Goal: Task Accomplishment & Management: Complete application form

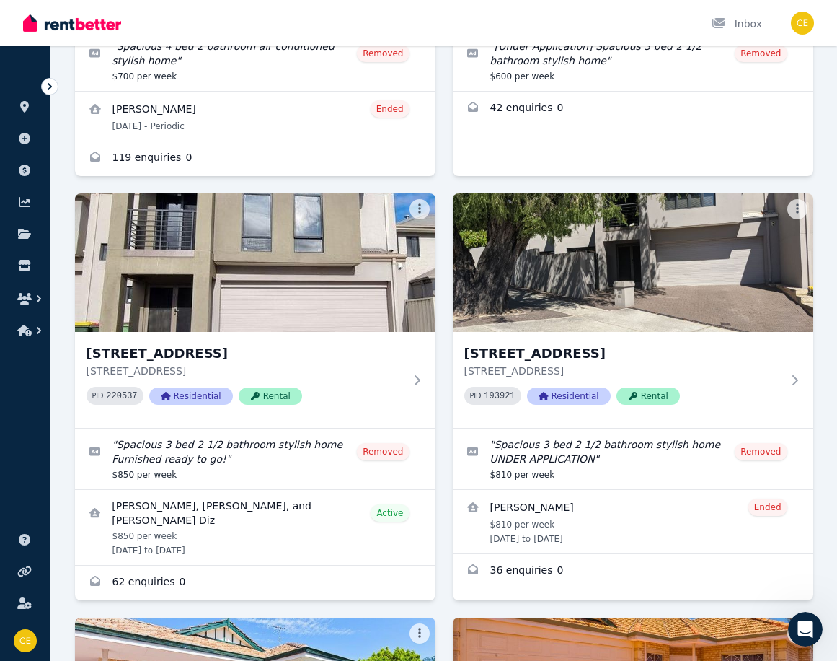
scroll to position [2, 0]
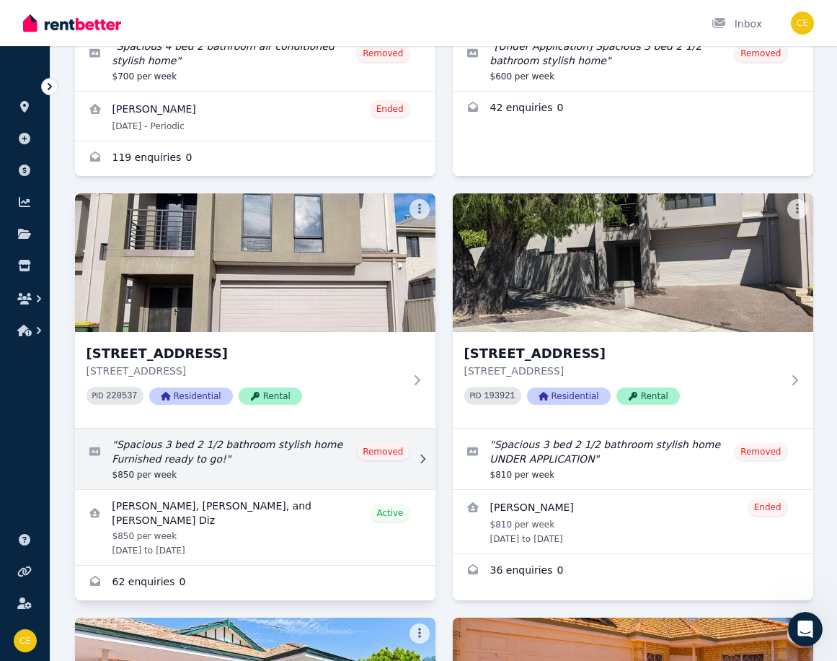
click at [216, 447] on link "Edit listing: Spacious 3 bed 2 1/2 bathroom stylish home Furnished ready to go!" at bounding box center [255, 458] width 361 height 61
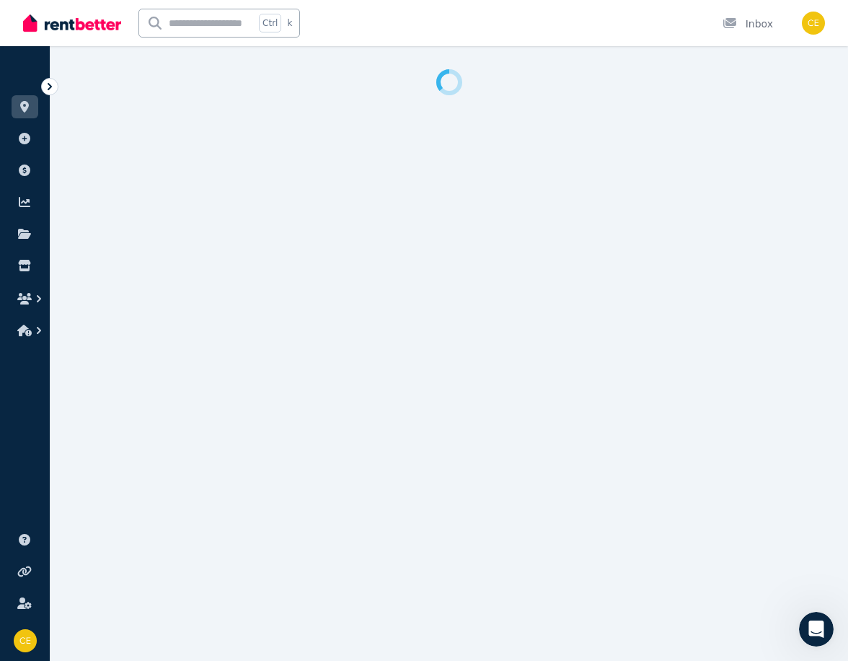
select select "**********"
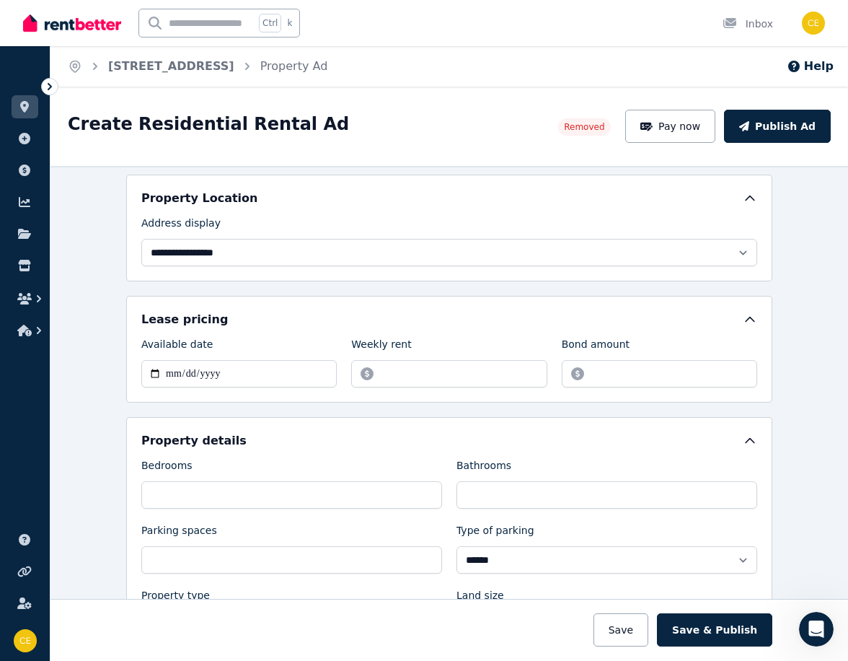
scroll to position [144, 0]
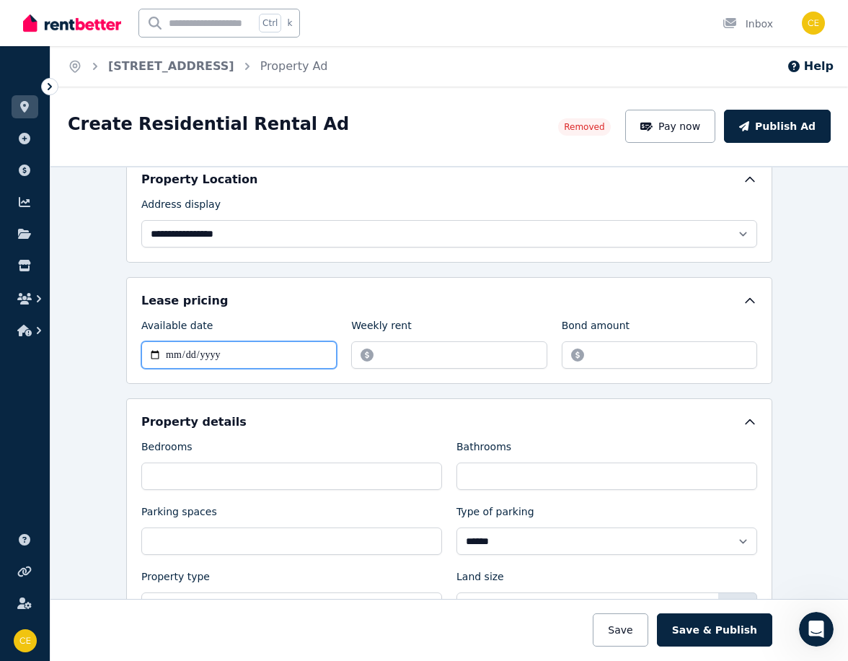
click at [149, 352] on input "**********" at bounding box center [238, 354] width 195 height 27
type input "**********"
click at [626, 407] on div "**********" at bounding box center [449, 516] width 646 height 237
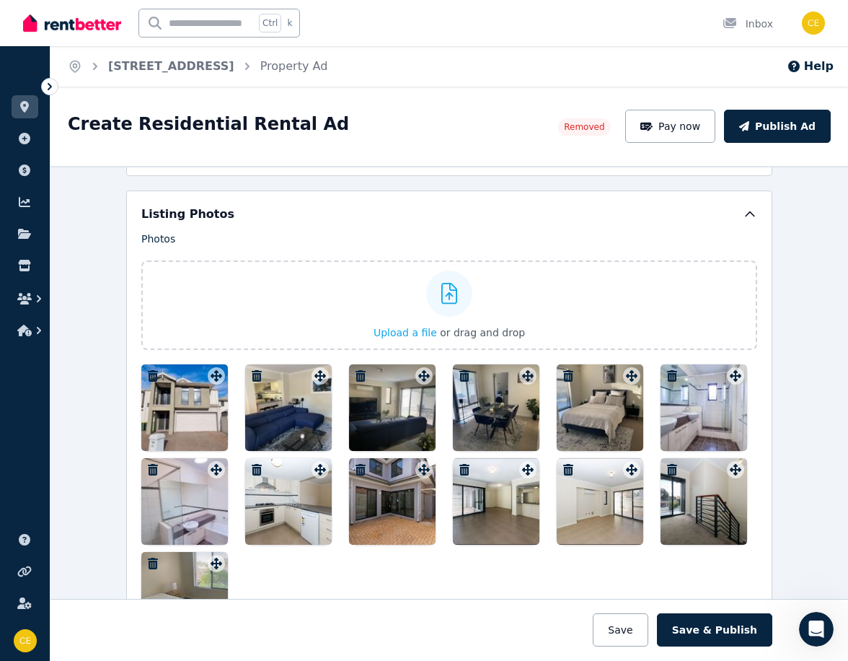
scroll to position [1515, 0]
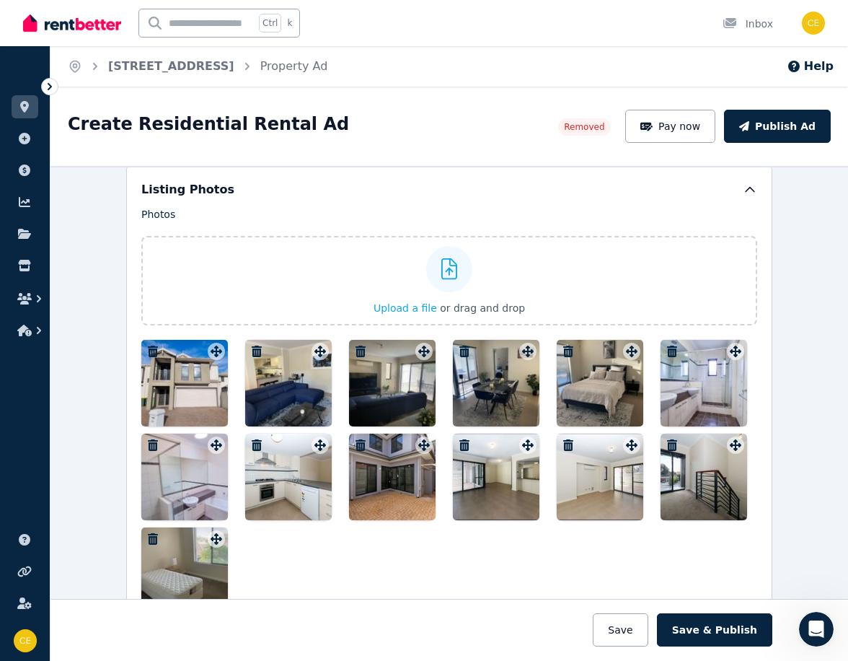
click at [296, 389] on div at bounding box center [288, 383] width 87 height 87
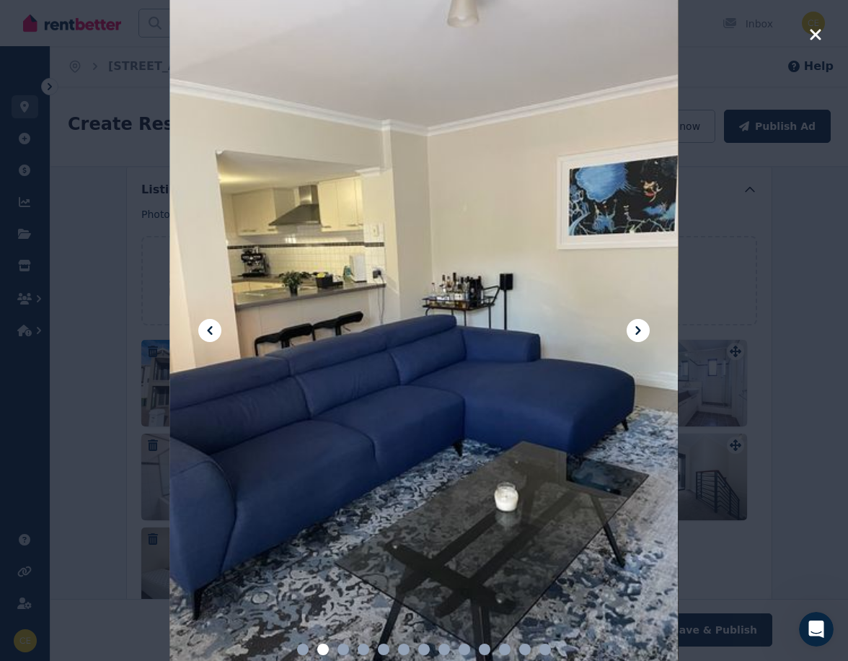
click at [638, 331] on icon at bounding box center [637, 330] width 5 height 9
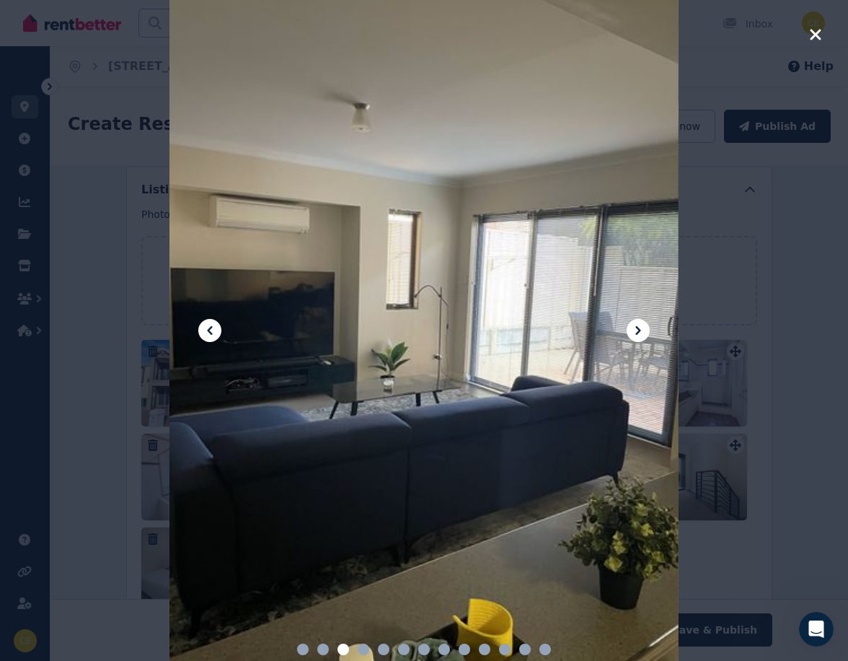
click at [638, 331] on icon at bounding box center [637, 330] width 5 height 9
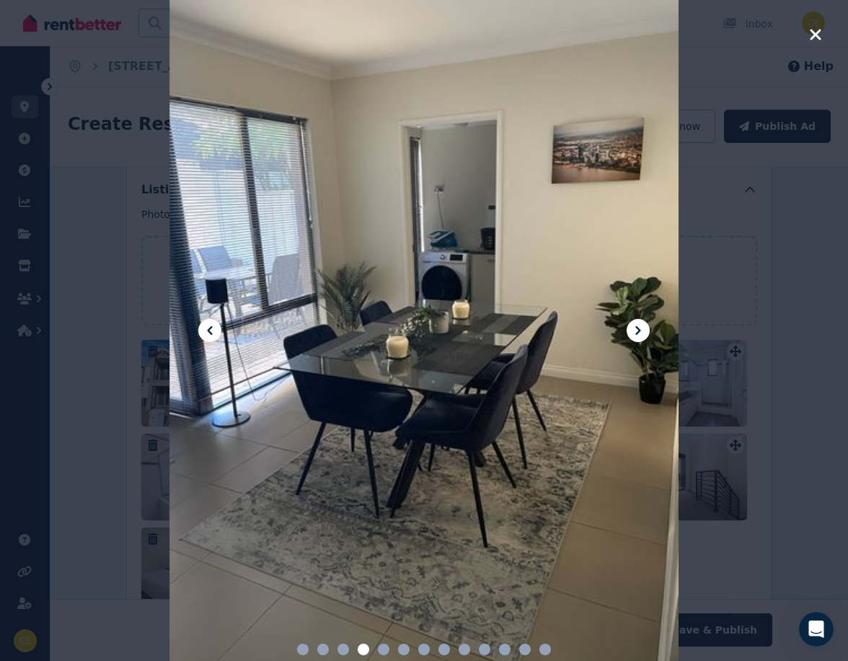
click at [638, 331] on icon at bounding box center [637, 330] width 5 height 9
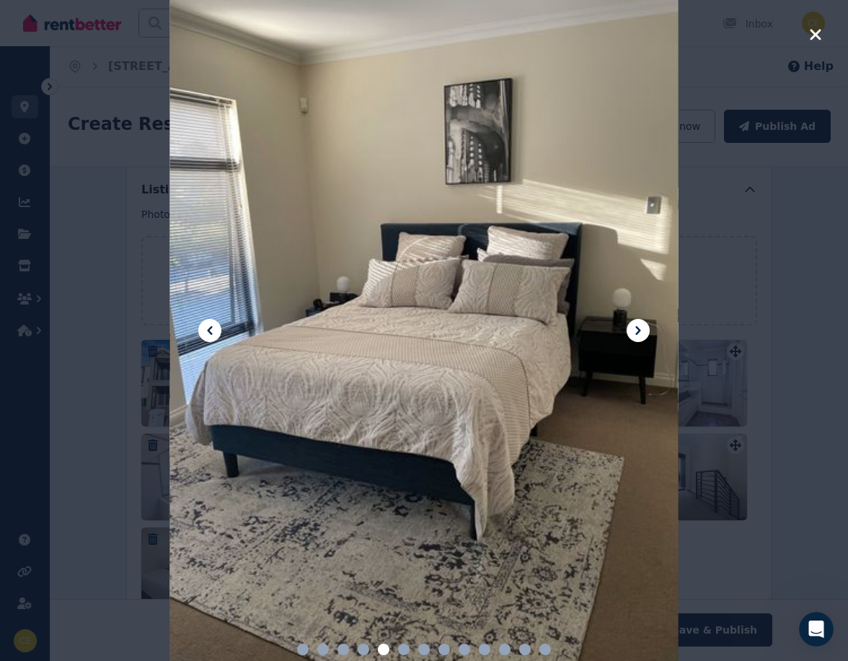
click at [638, 331] on icon at bounding box center [637, 330] width 5 height 9
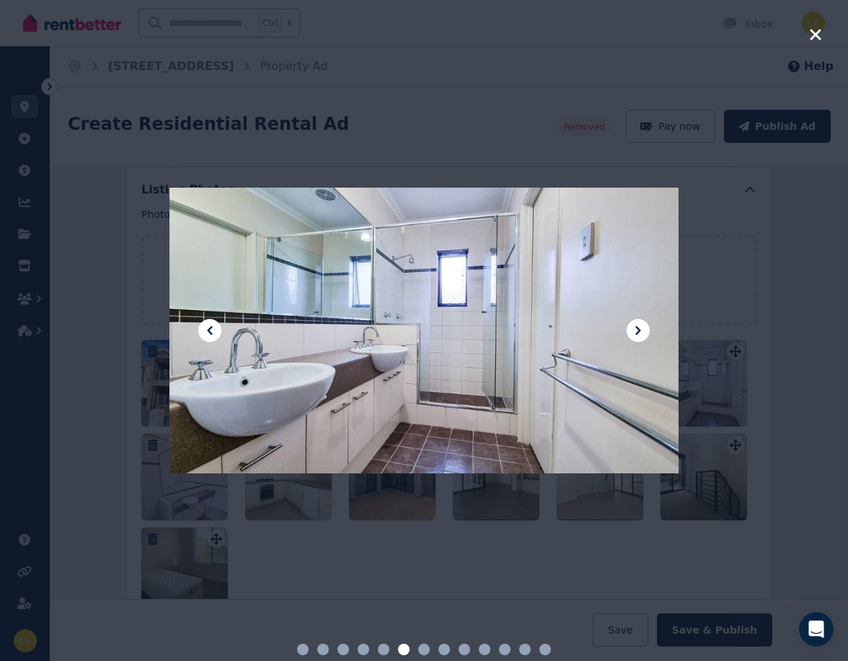
click at [638, 331] on icon at bounding box center [637, 330] width 5 height 9
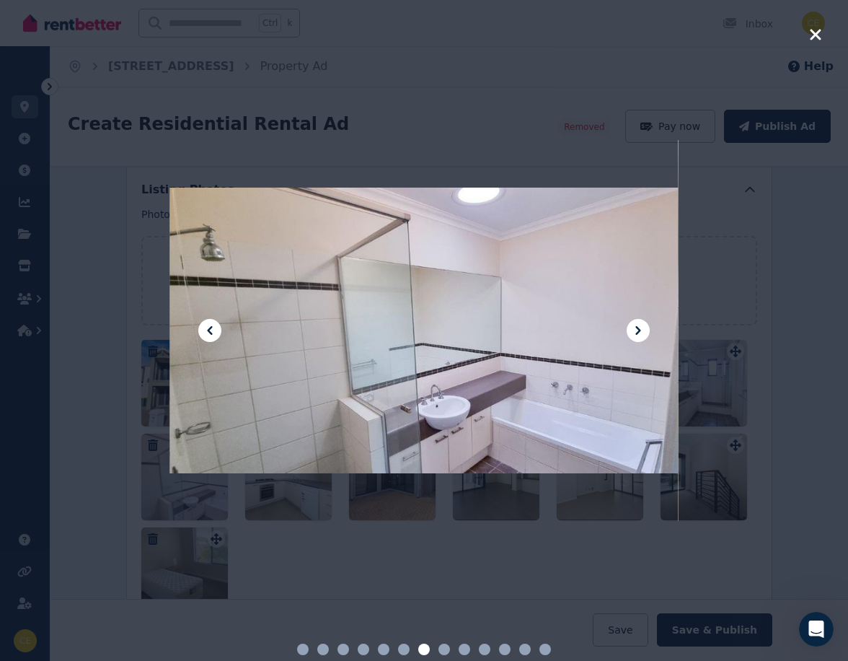
click at [638, 331] on icon at bounding box center [637, 330] width 5 height 9
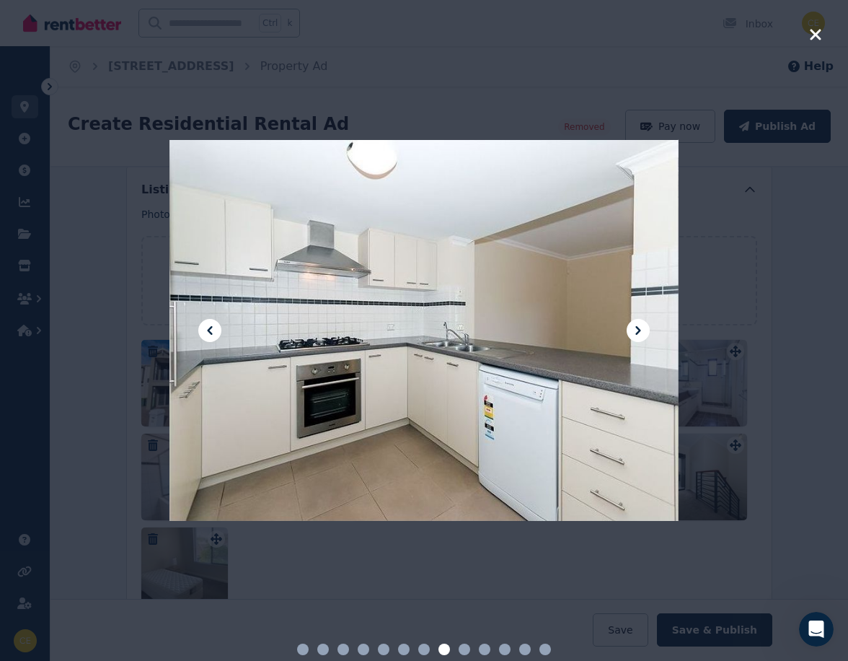
click at [638, 331] on icon at bounding box center [637, 330] width 5 height 9
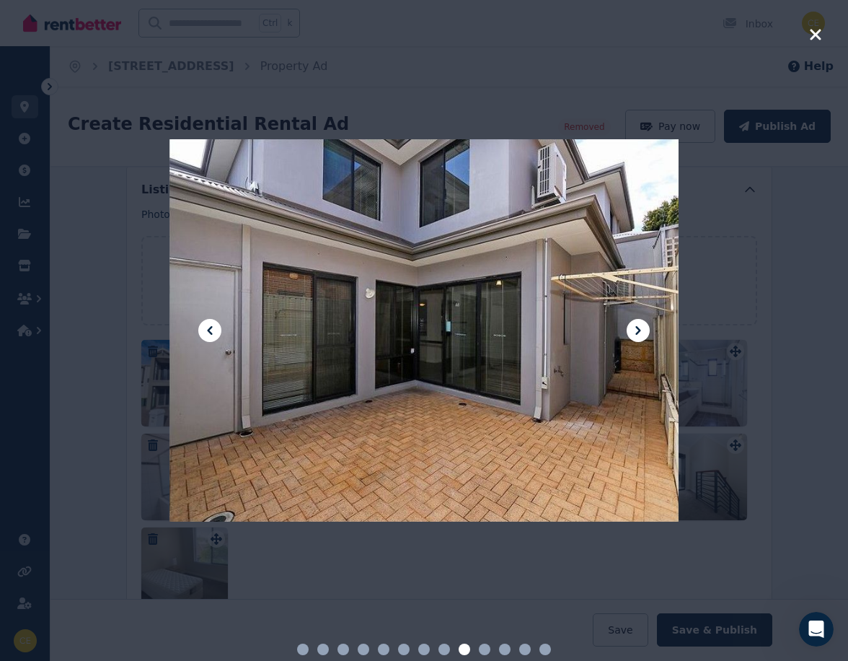
click at [638, 331] on icon at bounding box center [637, 330] width 5 height 9
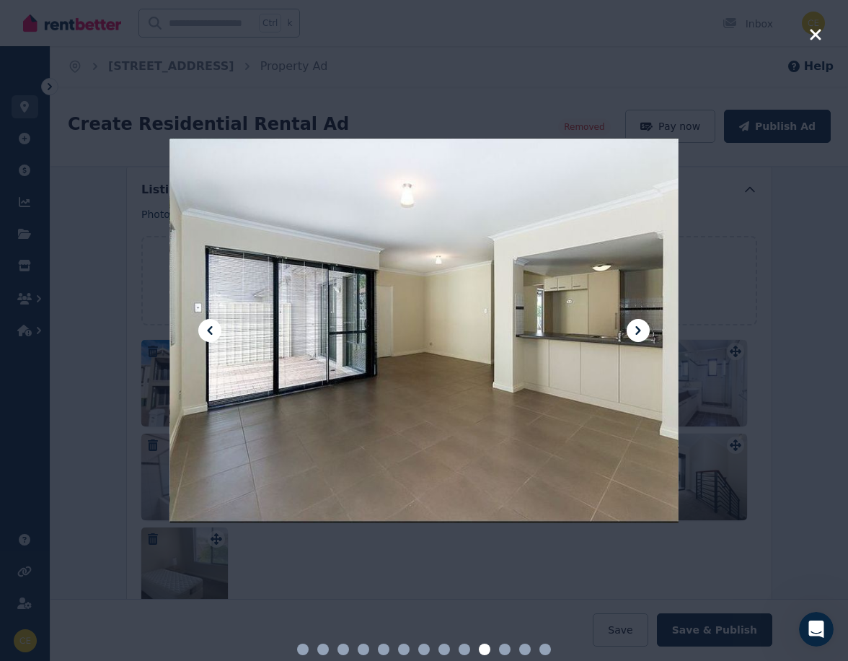
click at [638, 331] on icon at bounding box center [637, 330] width 5 height 9
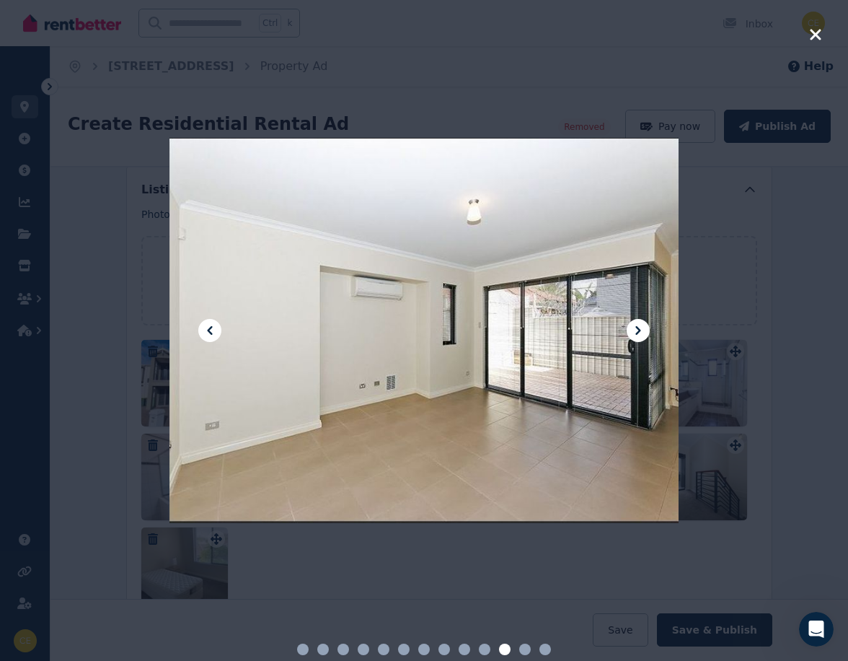
click at [638, 331] on icon at bounding box center [637, 330] width 5 height 9
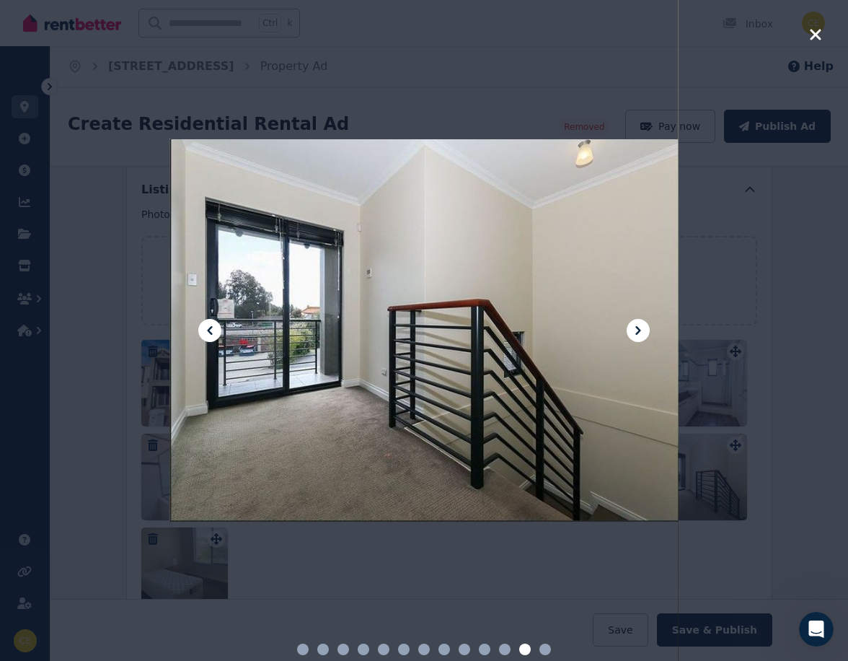
click at [638, 331] on icon at bounding box center [637, 330] width 5 height 9
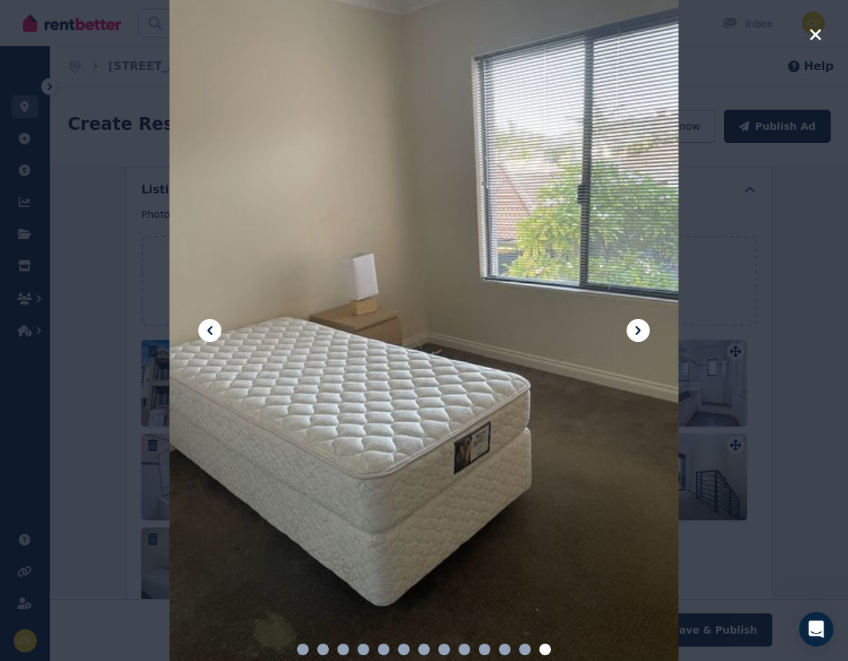
click at [638, 331] on icon at bounding box center [637, 330] width 5 height 9
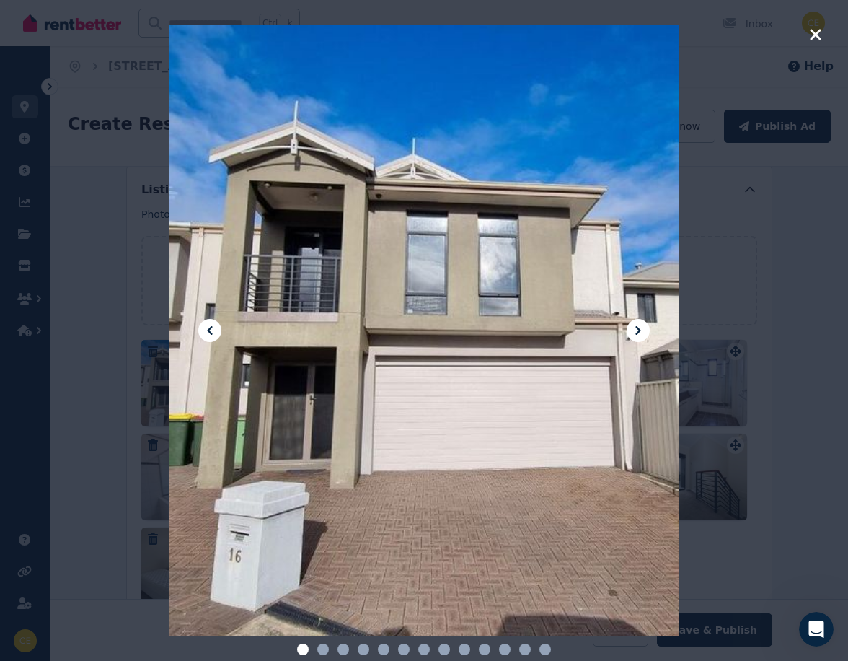
click at [638, 331] on icon at bounding box center [637, 330] width 5 height 9
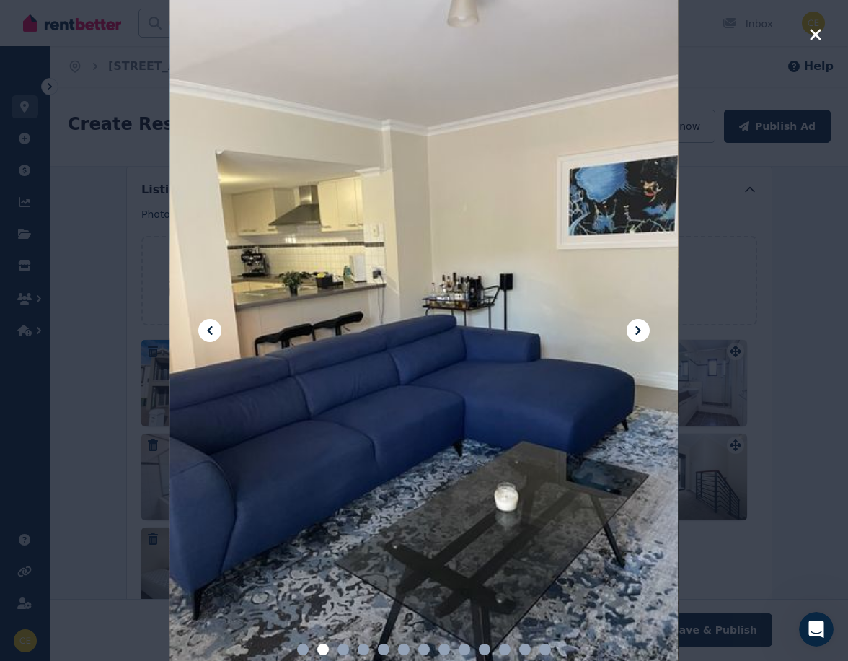
click at [638, 331] on icon at bounding box center [637, 330] width 5 height 9
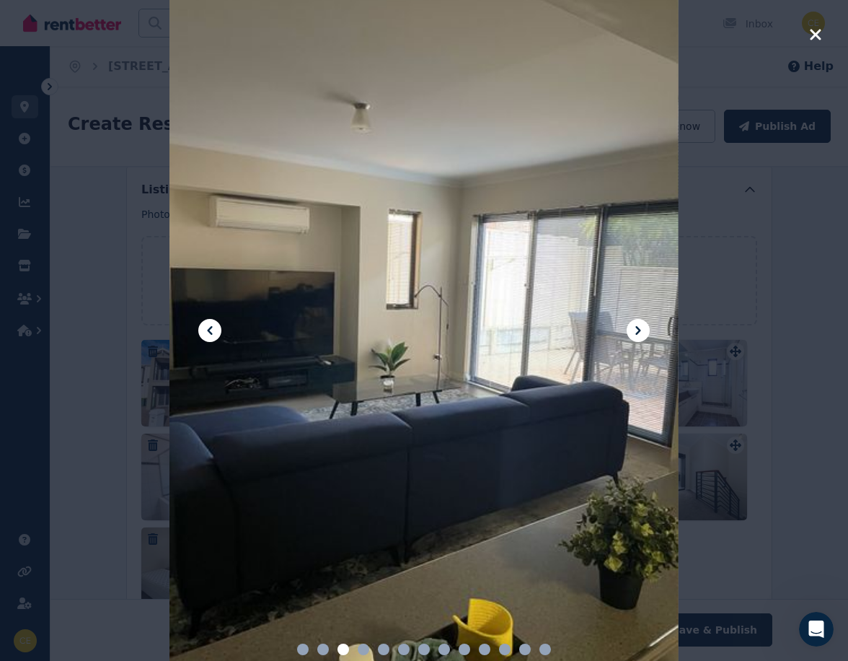
click at [638, 331] on icon at bounding box center [637, 330] width 5 height 9
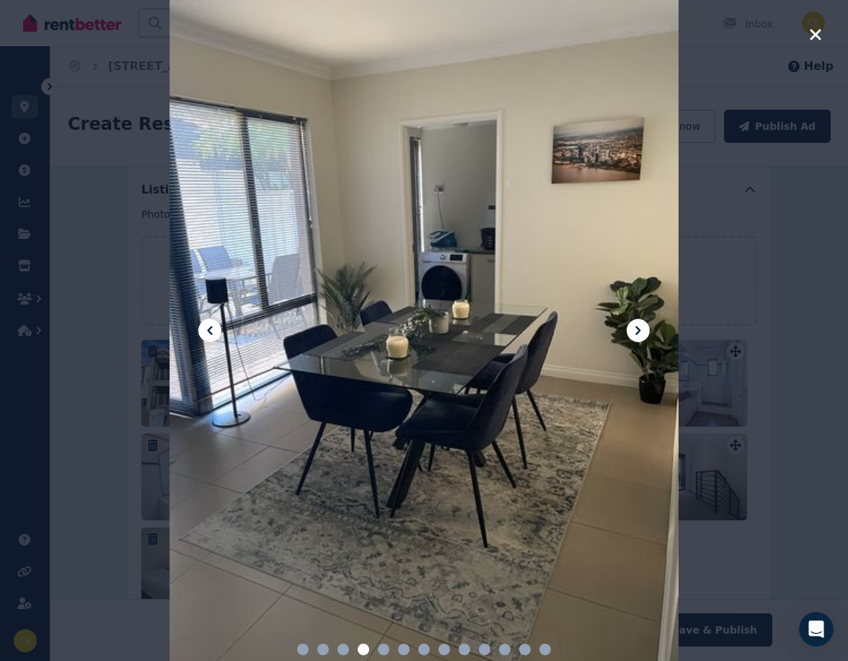
click at [638, 331] on icon at bounding box center [637, 330] width 5 height 9
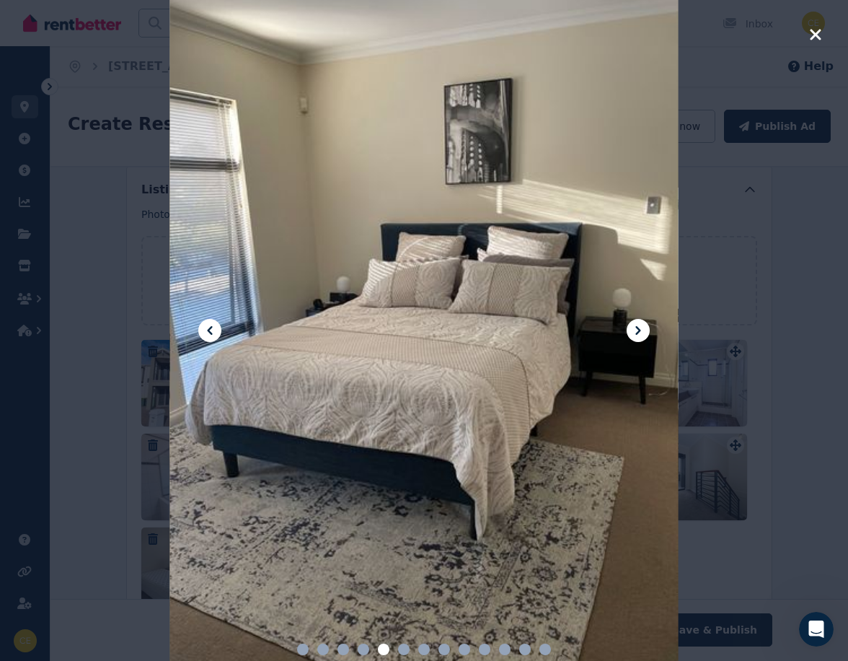
click at [638, 331] on icon at bounding box center [637, 330] width 5 height 9
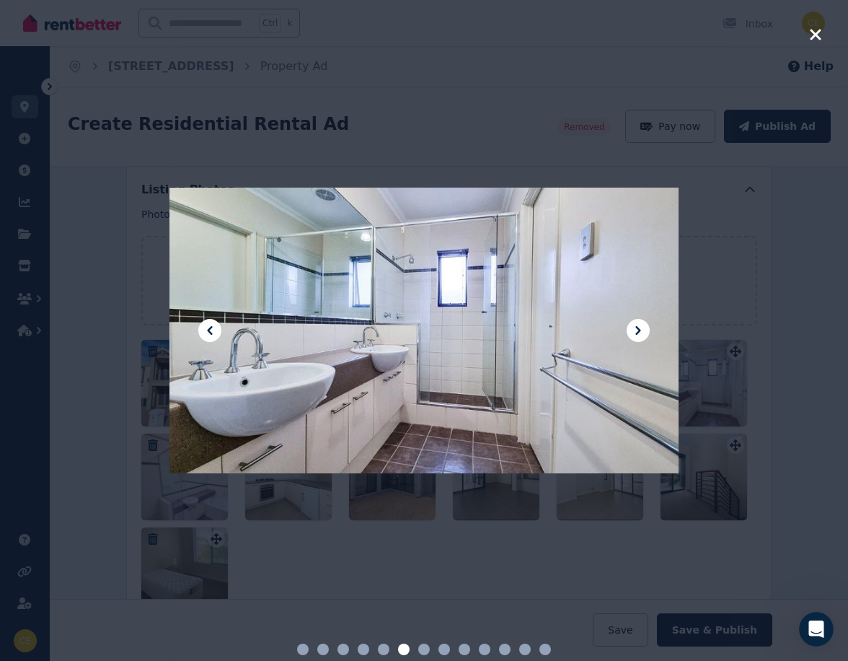
click at [638, 331] on icon at bounding box center [637, 330] width 5 height 9
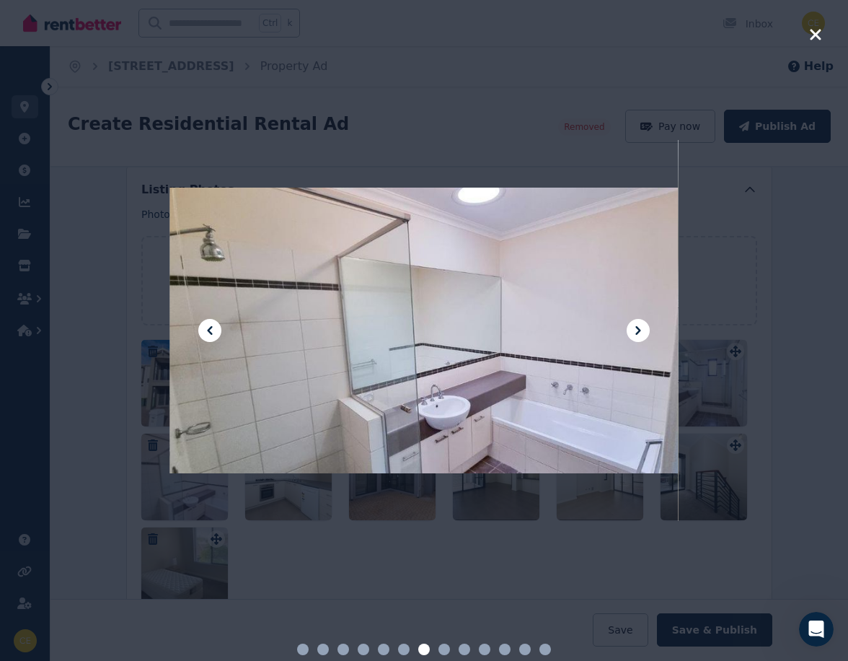
click at [638, 331] on icon at bounding box center [637, 330] width 5 height 9
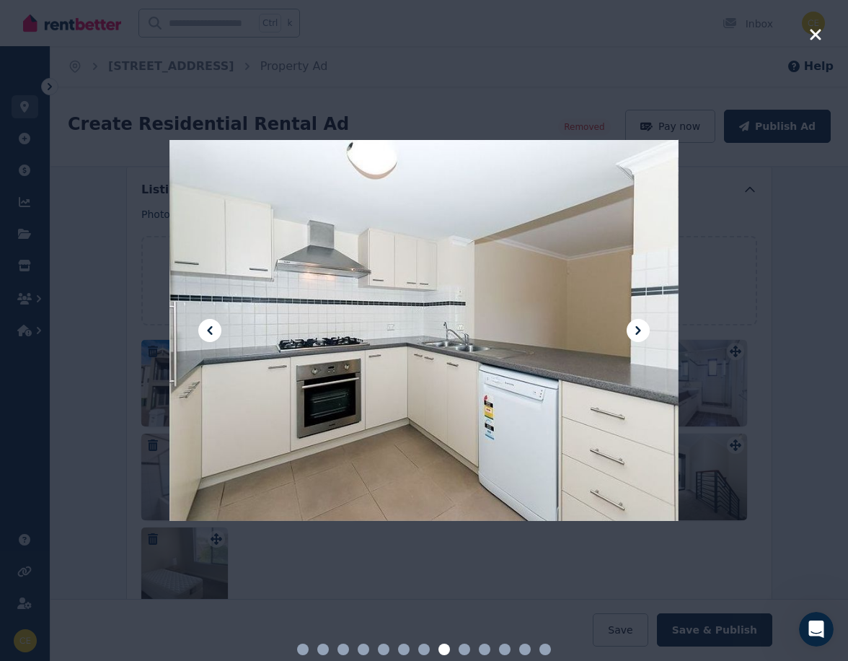
click at [638, 331] on icon at bounding box center [637, 330] width 5 height 9
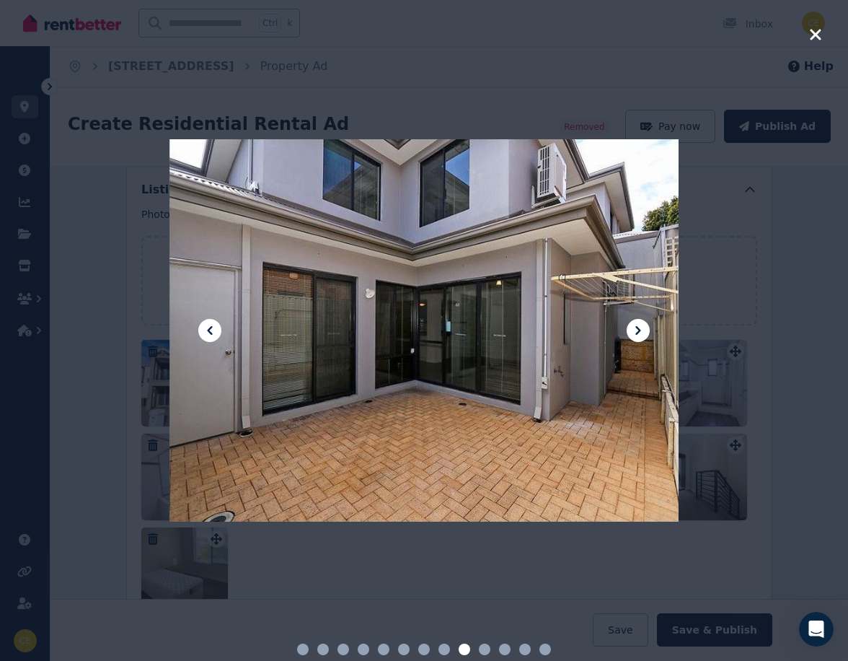
click at [638, 331] on icon at bounding box center [637, 330] width 5 height 9
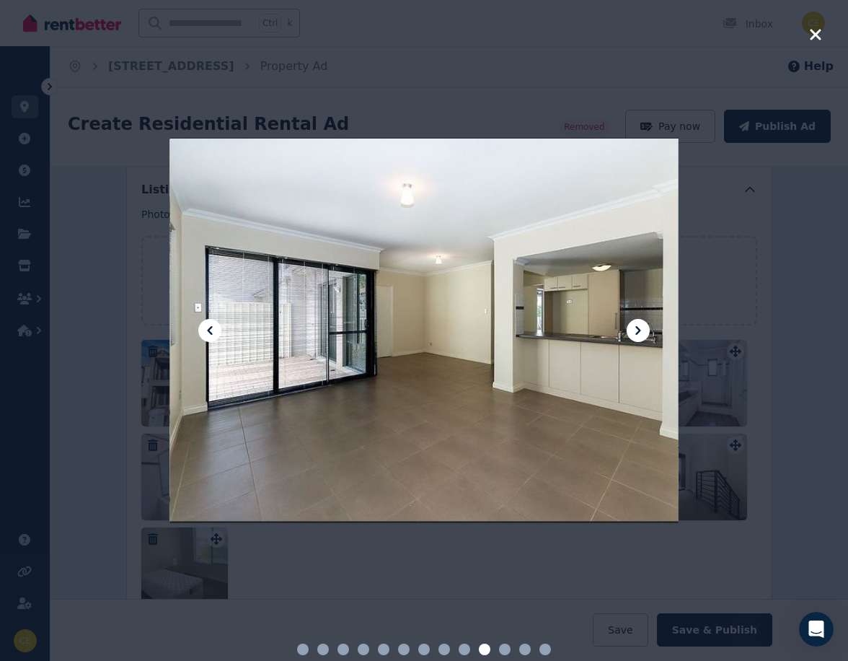
click at [638, 331] on icon at bounding box center [637, 330] width 5 height 9
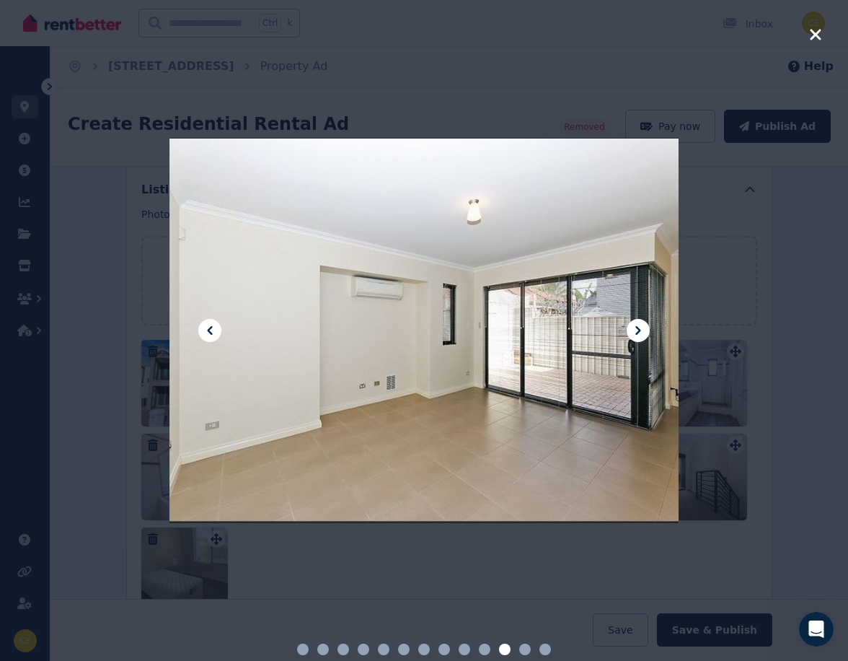
click at [638, 331] on icon at bounding box center [637, 330] width 5 height 9
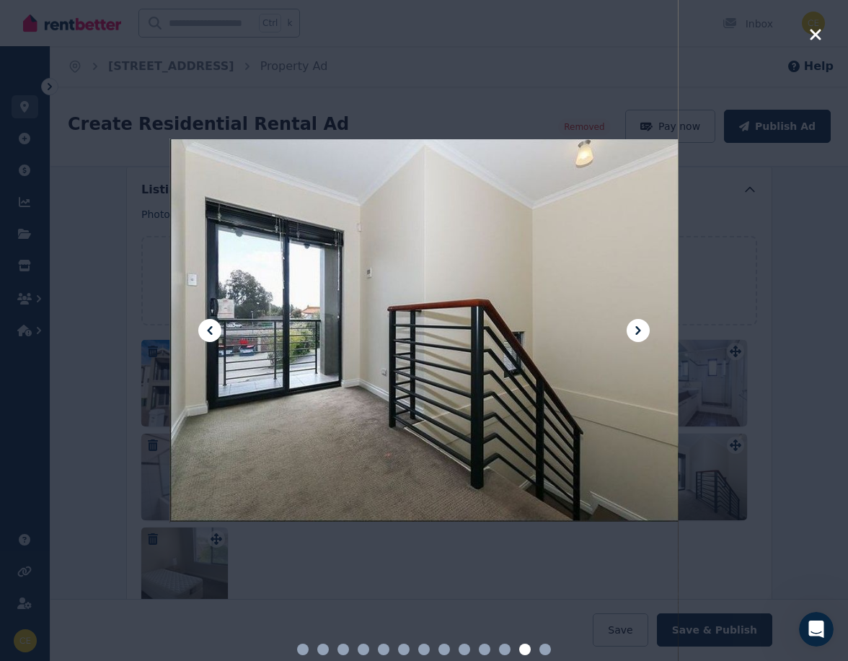
click at [638, 331] on icon at bounding box center [637, 330] width 5 height 9
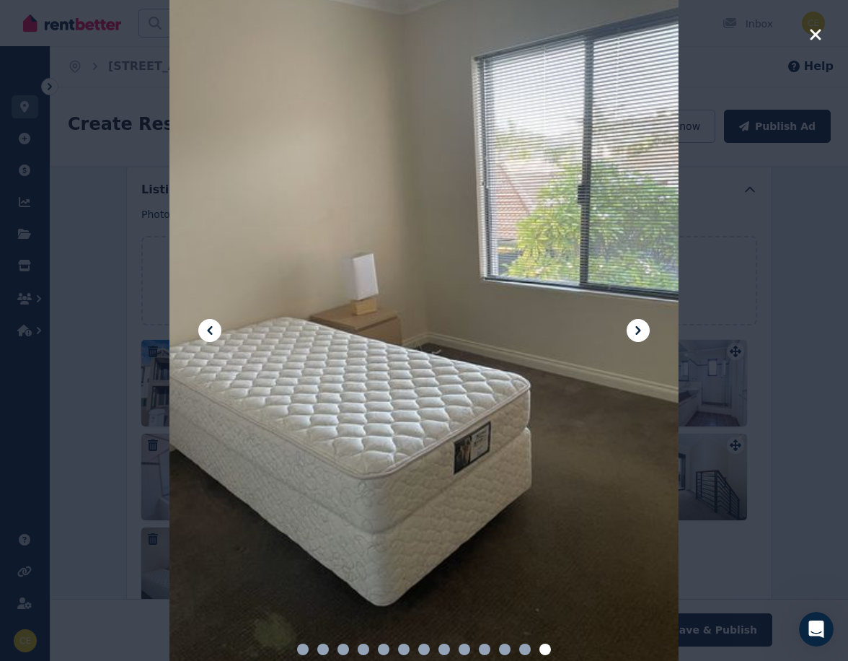
click at [638, 331] on icon at bounding box center [637, 330] width 5 height 9
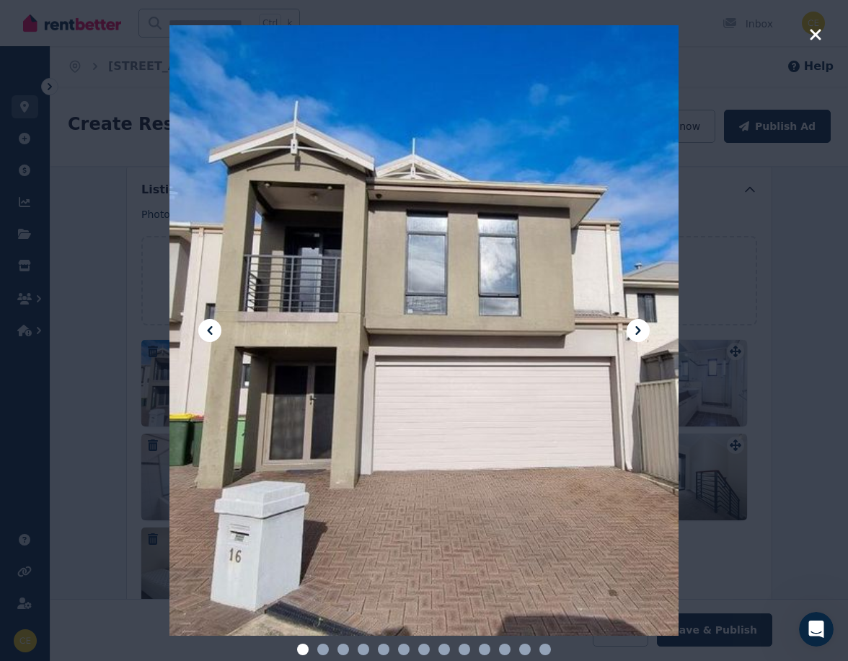
click at [813, 30] on icon "button" at bounding box center [815, 34] width 13 height 17
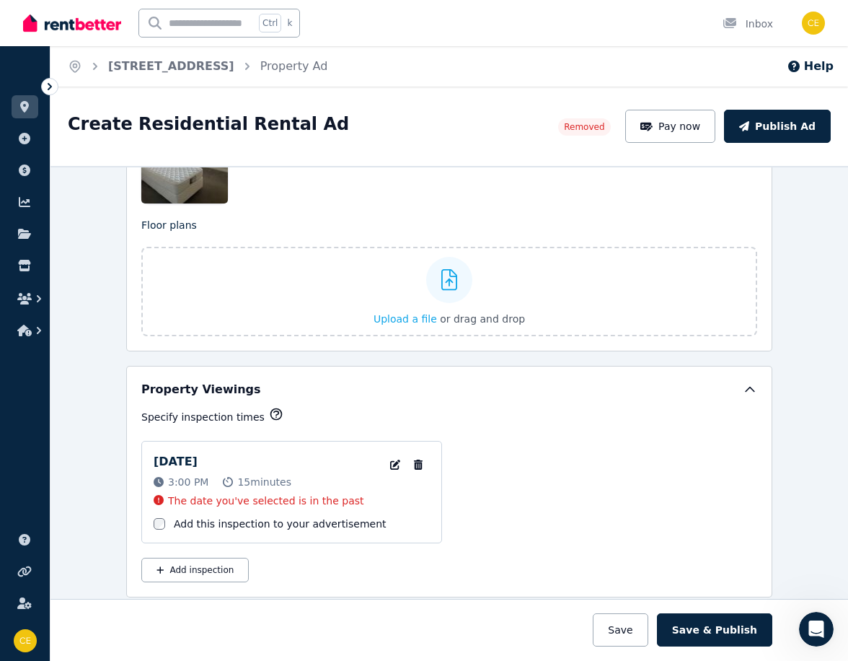
scroll to position [1948, 0]
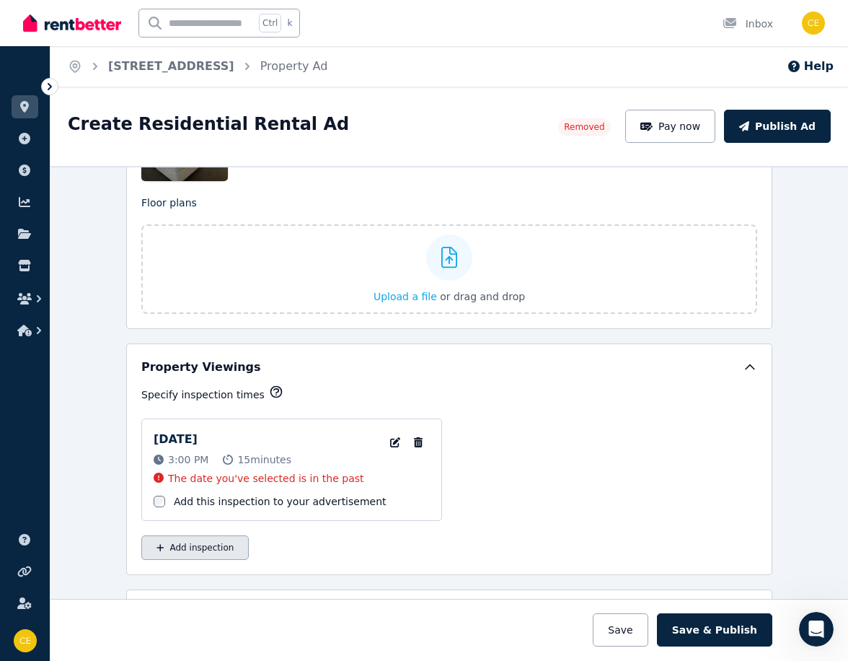
click at [189, 548] on button "Add inspection" at bounding box center [194, 547] width 107 height 25
select select "**"
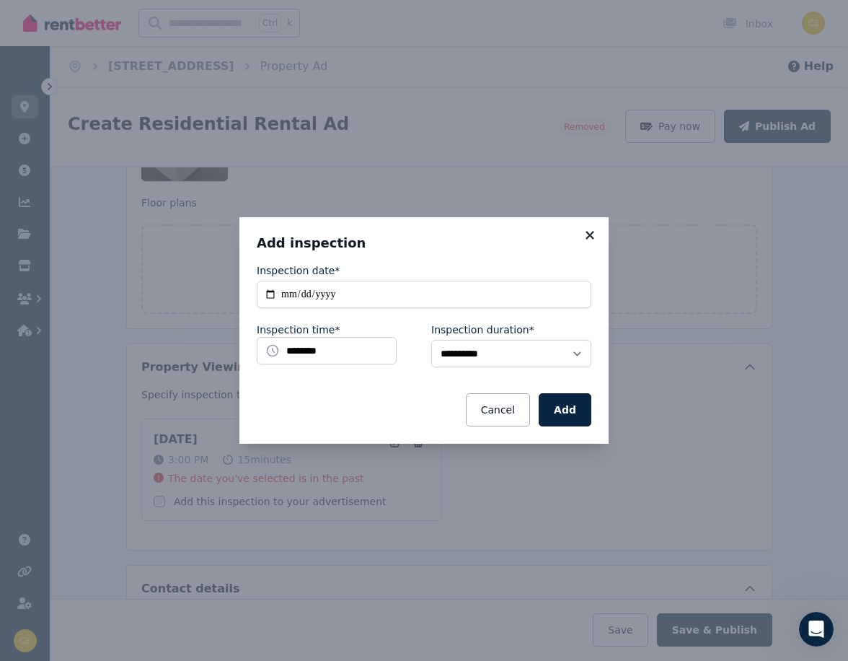
click at [592, 234] on icon at bounding box center [590, 235] width 8 height 8
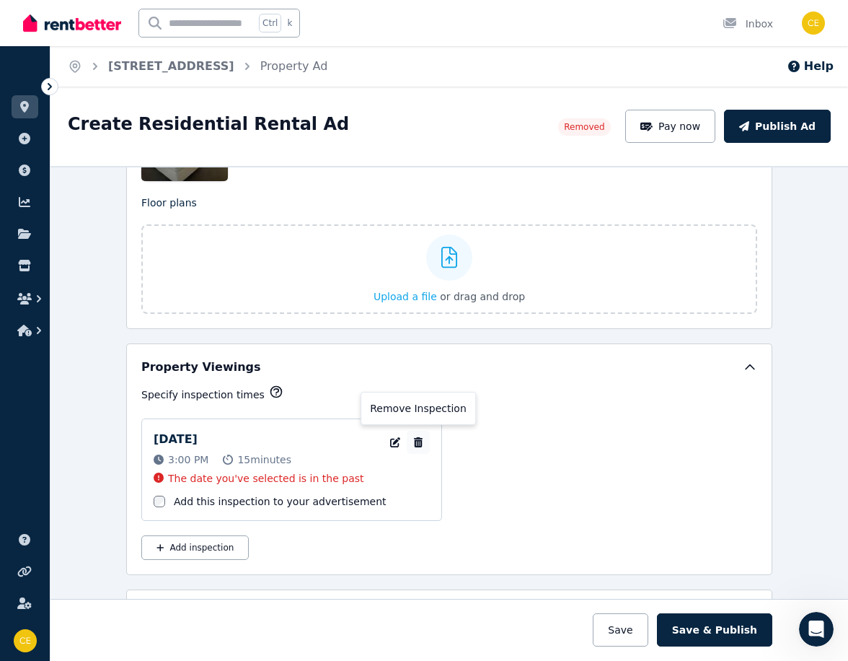
click at [414, 437] on icon "button" at bounding box center [418, 442] width 9 height 10
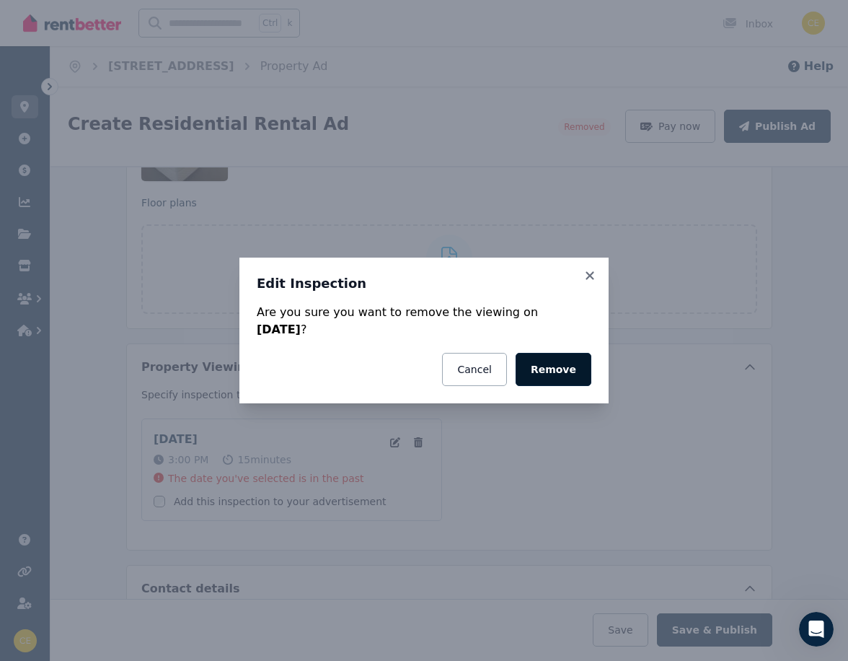
click at [547, 370] on button "Remove" at bounding box center [554, 369] width 76 height 33
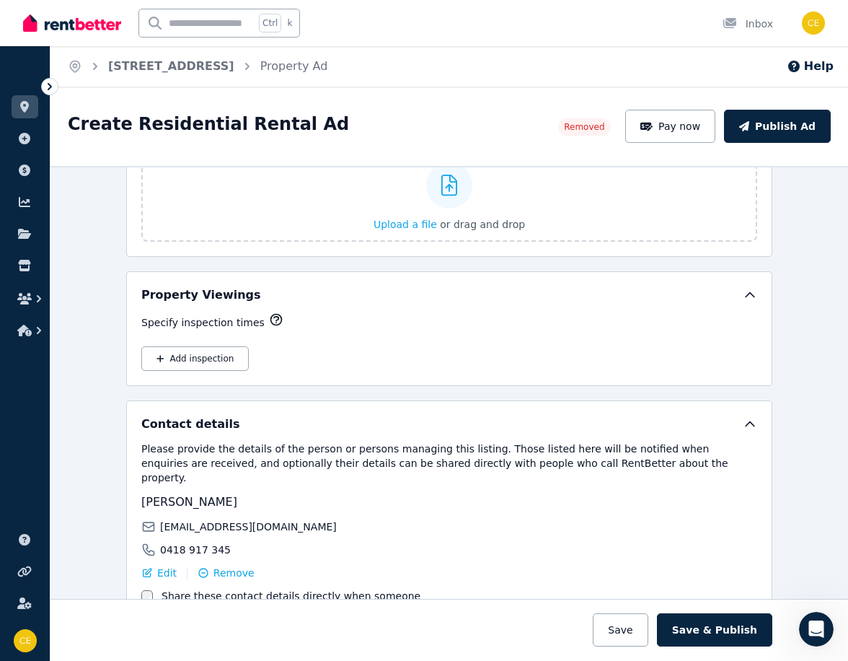
scroll to position [2092, 0]
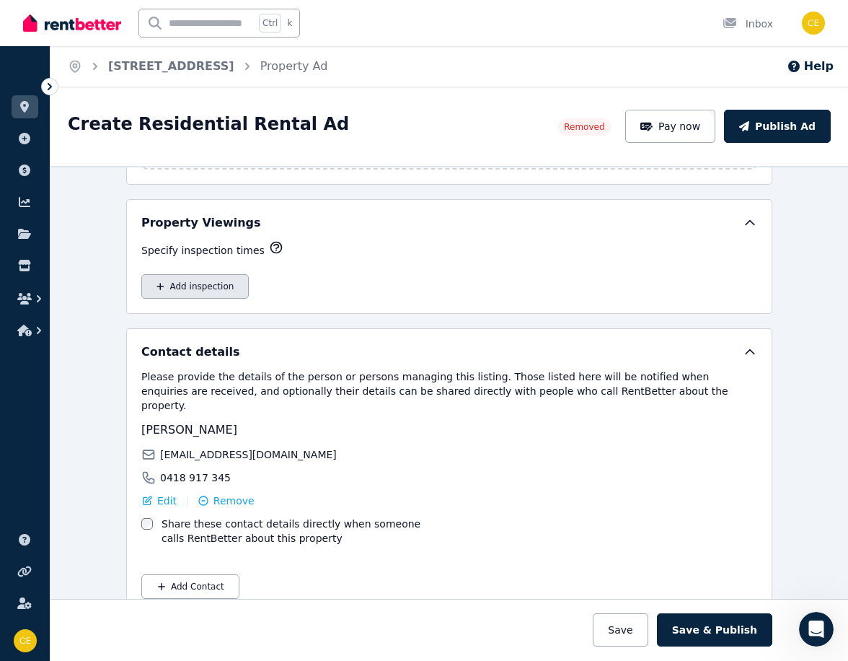
click at [157, 287] on icon "button" at bounding box center [161, 286] width 8 height 9
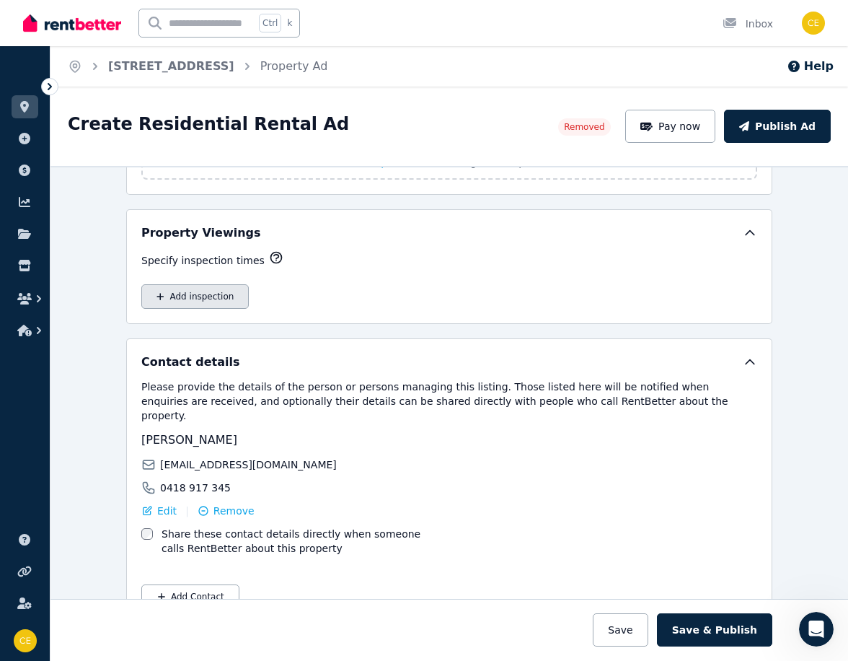
select select "**"
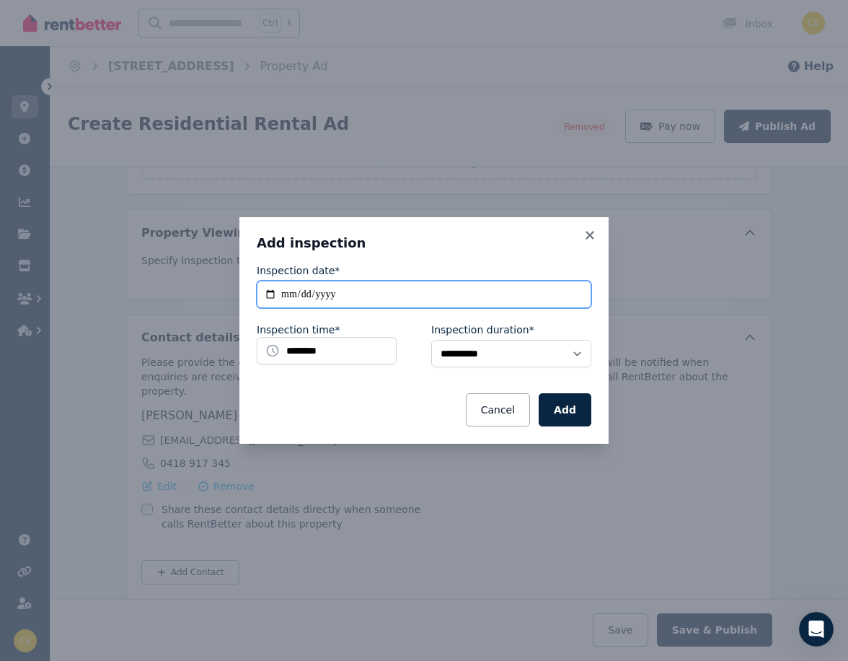
click at [272, 292] on input "**********" at bounding box center [424, 294] width 335 height 27
type input "**********"
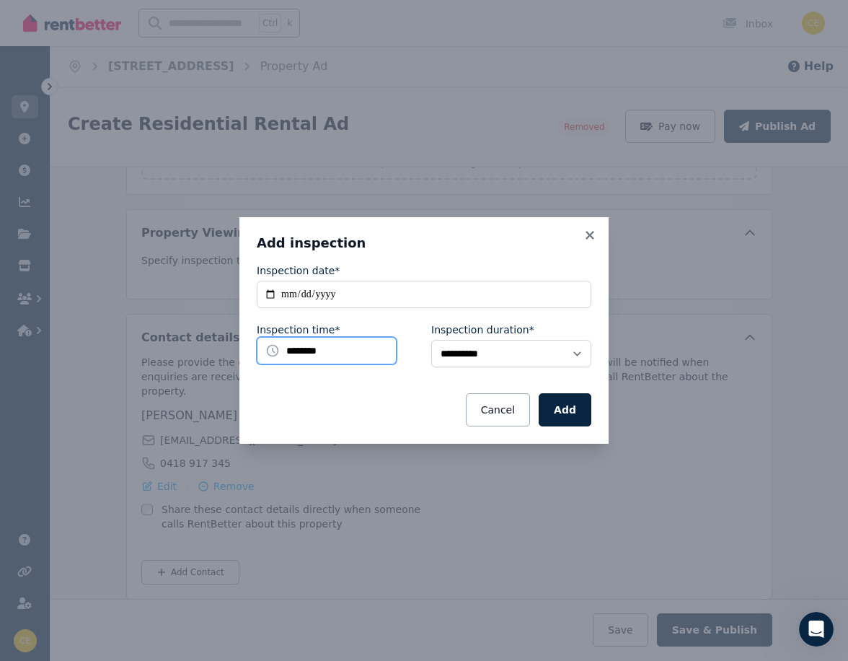
click at [331, 351] on input "********" at bounding box center [327, 350] width 140 height 27
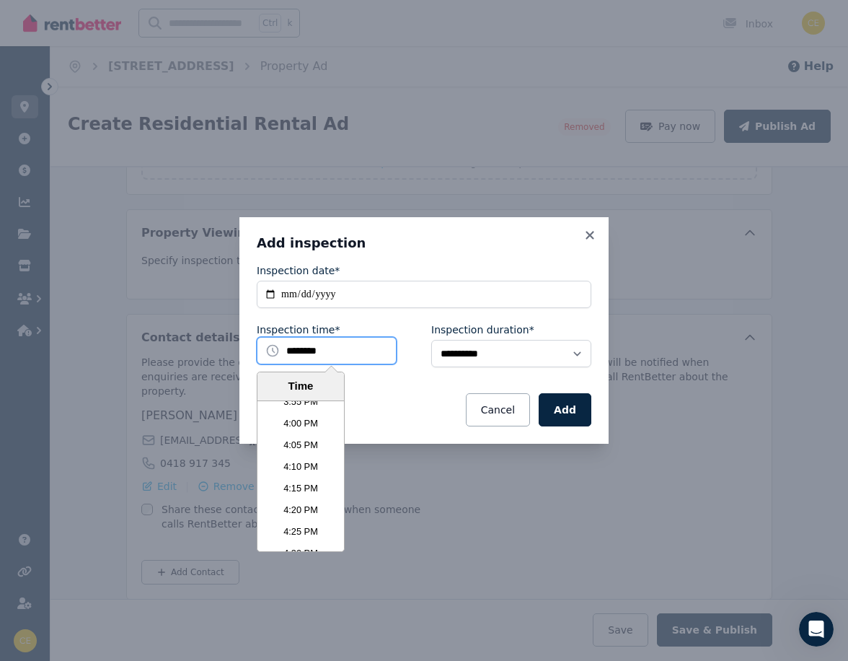
scroll to position [4177, 0]
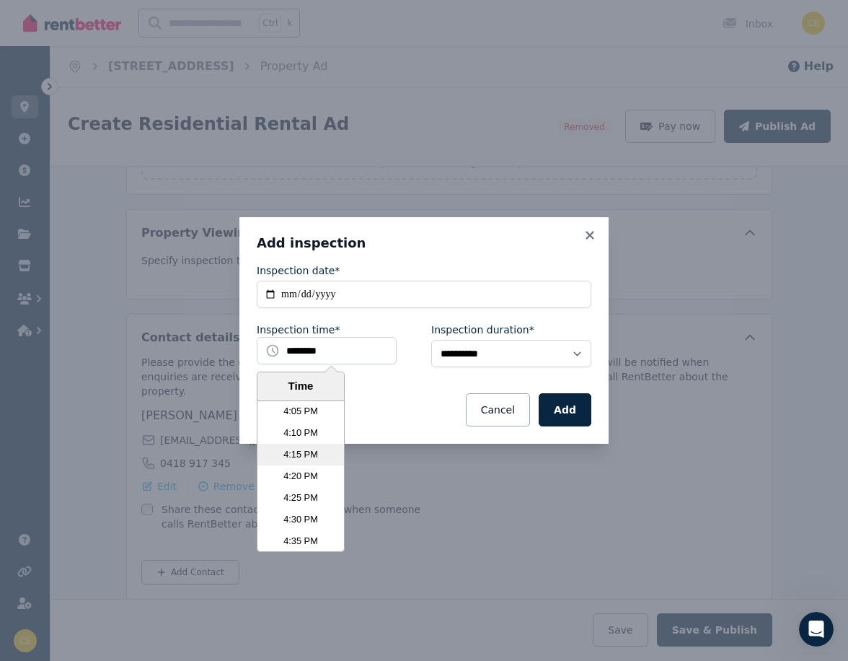
click at [293, 455] on li "4:15 PM" at bounding box center [301, 455] width 87 height 22
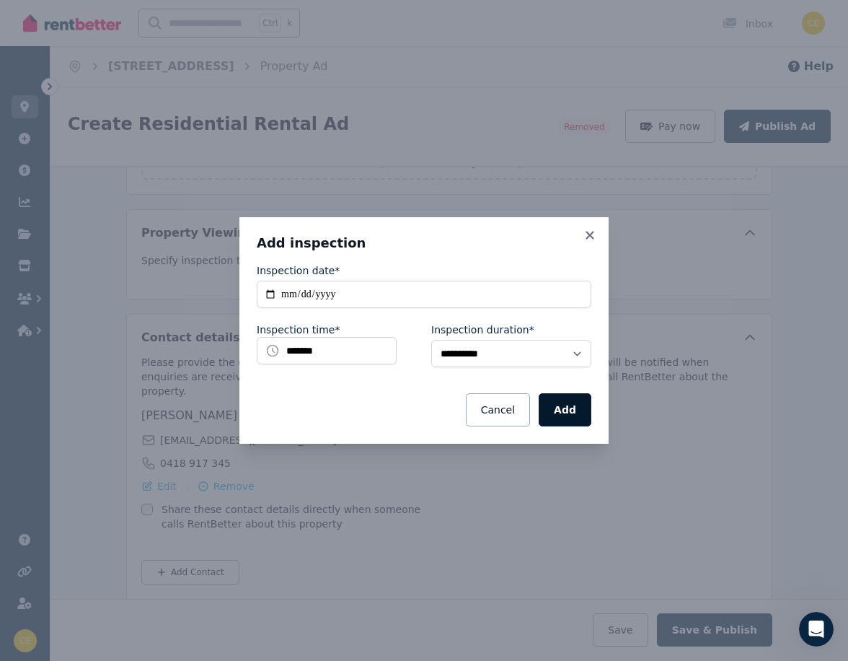
click at [561, 410] on button "Add" at bounding box center [565, 409] width 53 height 33
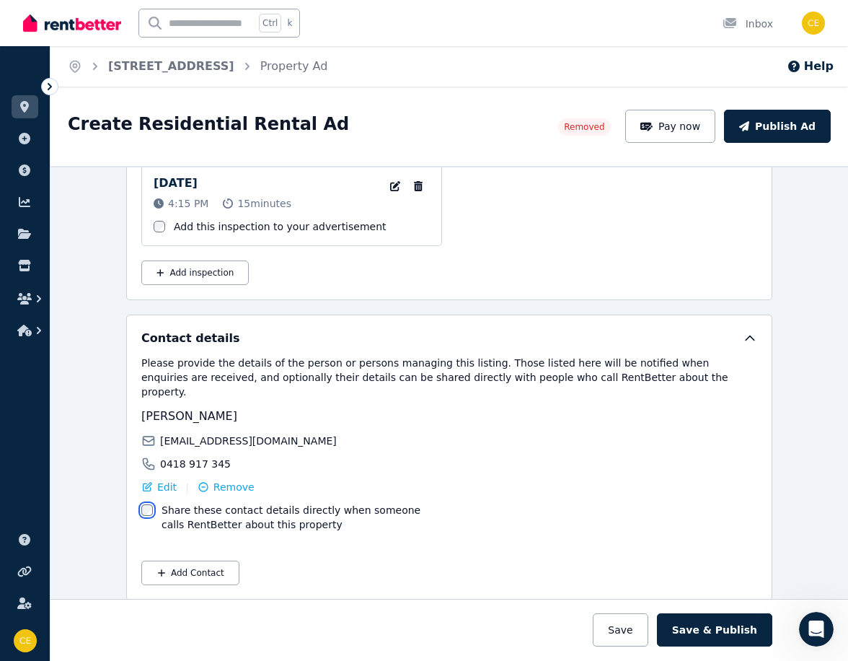
scroll to position [2204, 0]
click at [725, 630] on button "Save & Publish" at bounding box center [714, 629] width 115 height 33
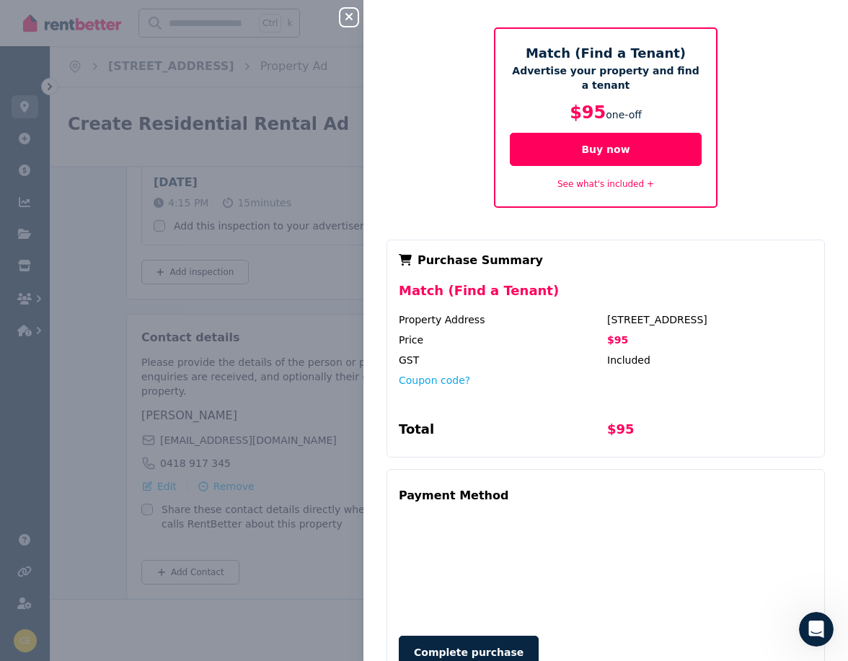
scroll to position [72, 0]
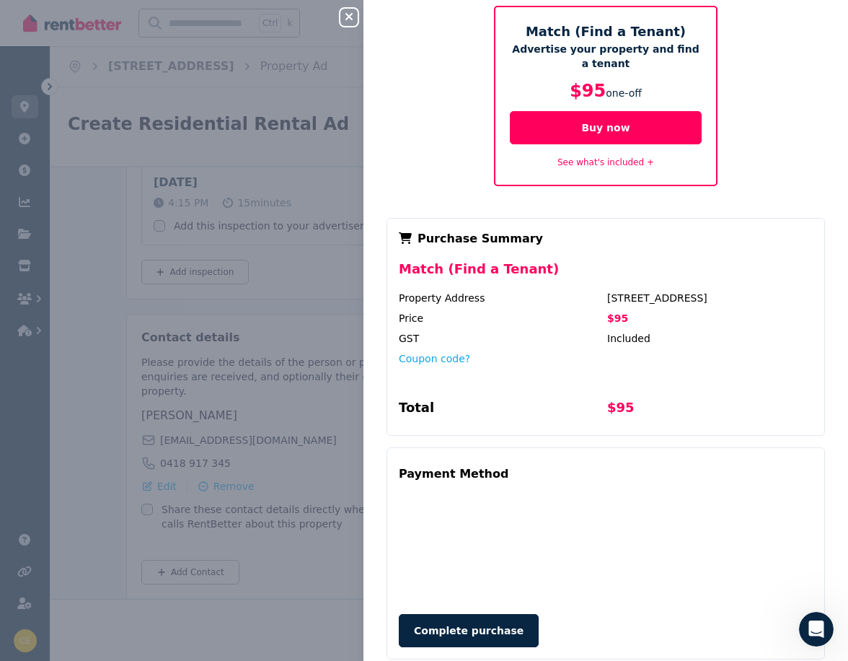
click at [586, 162] on link "See what's included +" at bounding box center [606, 162] width 97 height 10
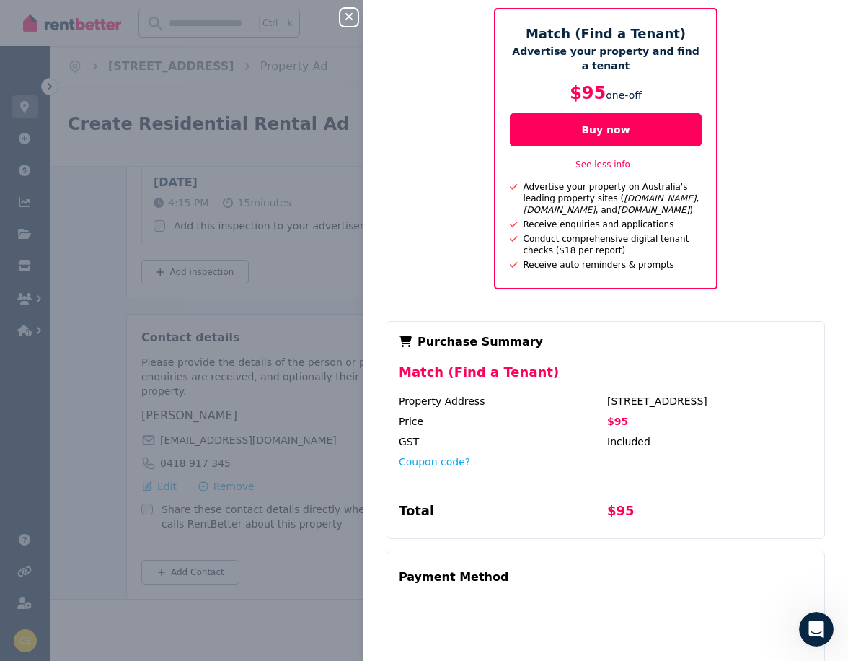
scroll to position [62, 0]
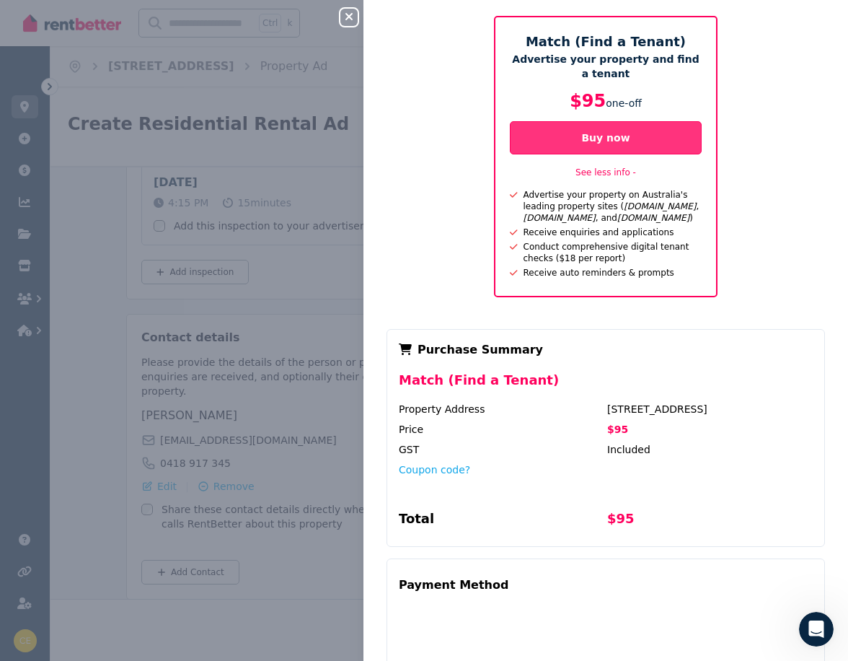
click at [582, 137] on button "Buy now" at bounding box center [606, 137] width 192 height 33
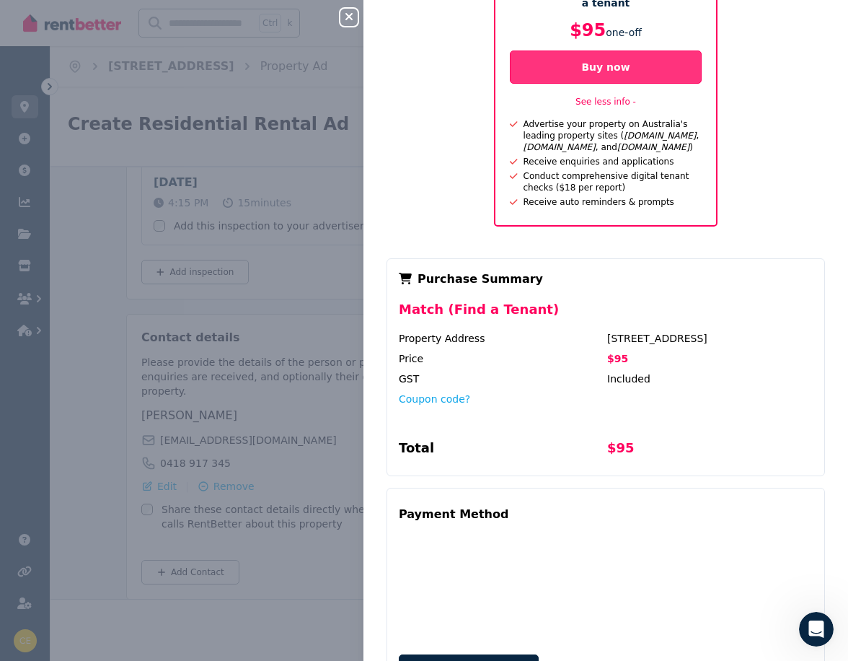
scroll to position [206, 0]
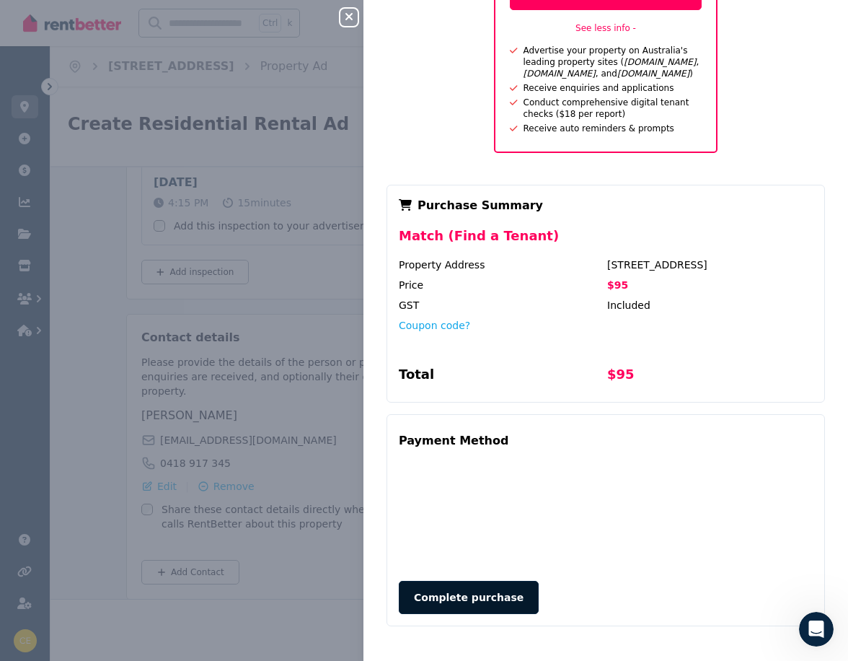
click at [469, 597] on button "Complete purchase" at bounding box center [469, 597] width 140 height 33
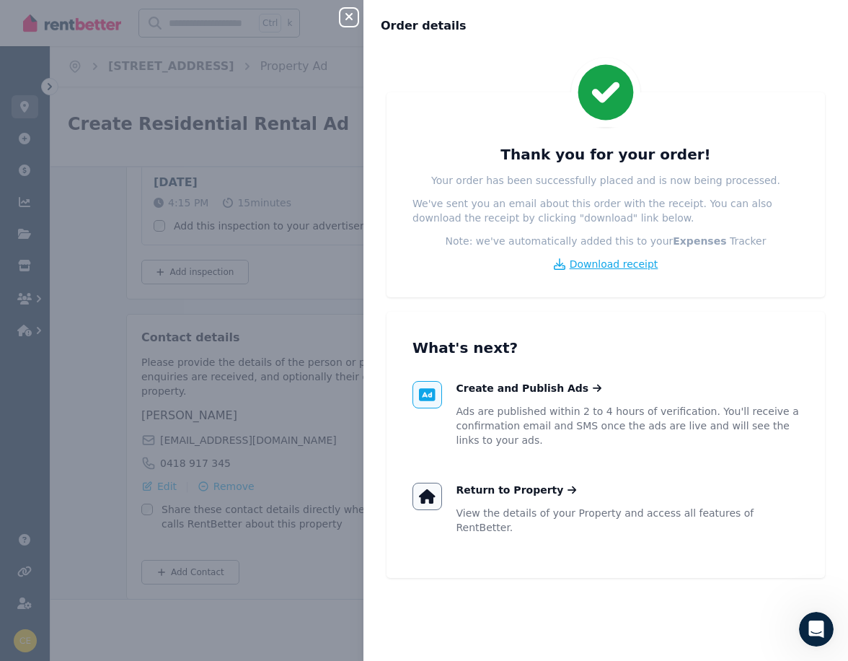
click at [599, 264] on span "Download receipt" at bounding box center [614, 264] width 89 height 14
click at [428, 493] on icon at bounding box center [427, 496] width 16 height 14
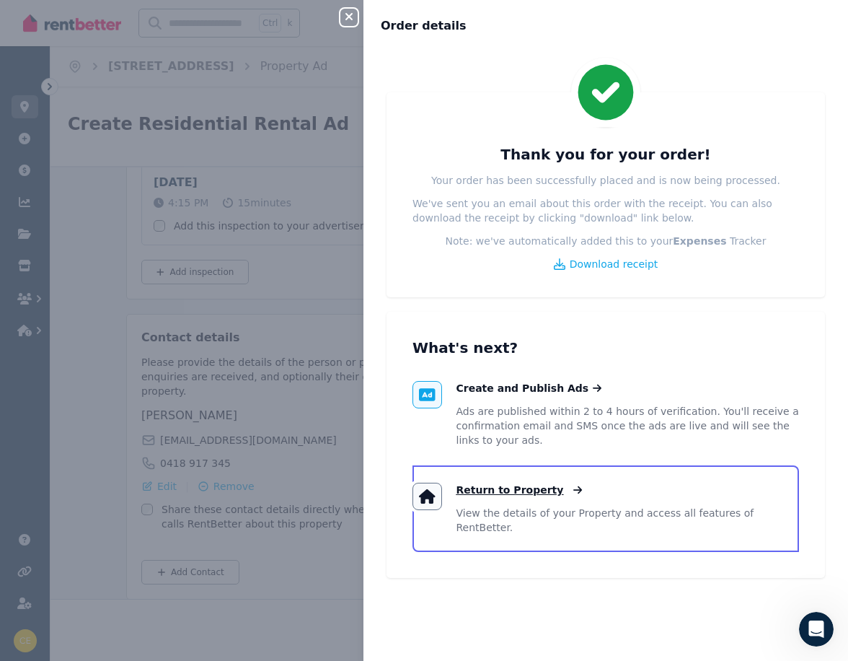
click at [485, 493] on span "Return to Property" at bounding box center [510, 490] width 107 height 14
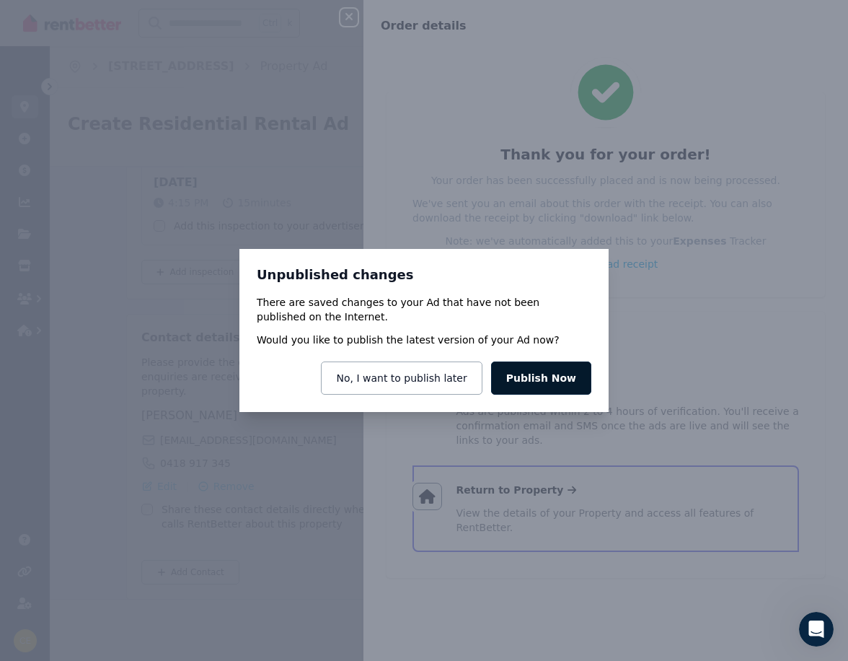
click at [538, 377] on button "Publish Now" at bounding box center [541, 377] width 100 height 33
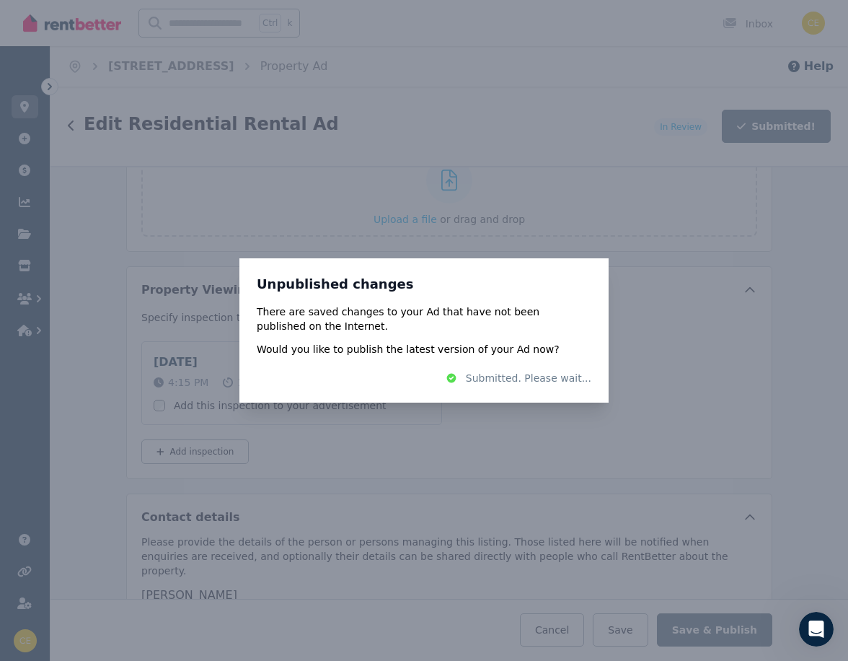
scroll to position [2382, 0]
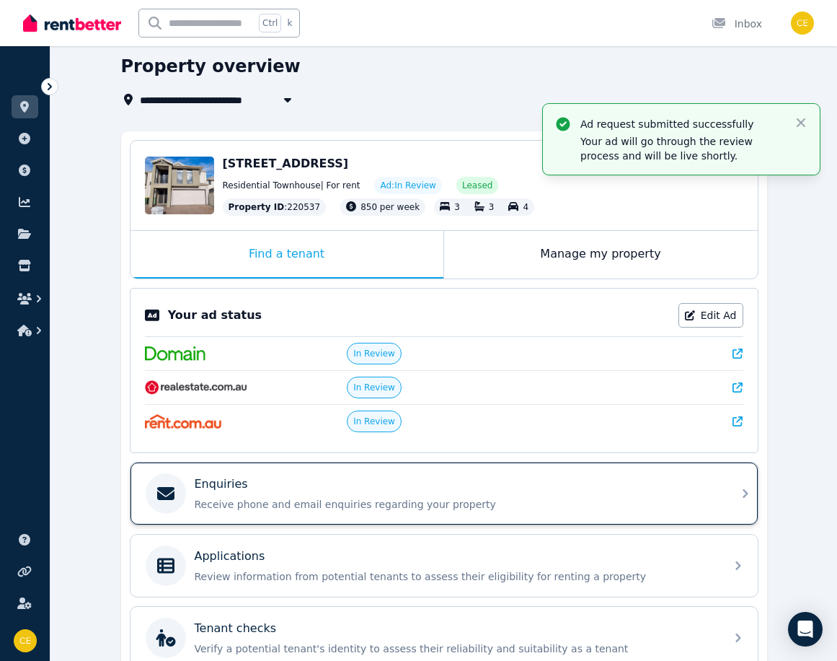
scroll to position [127, 0]
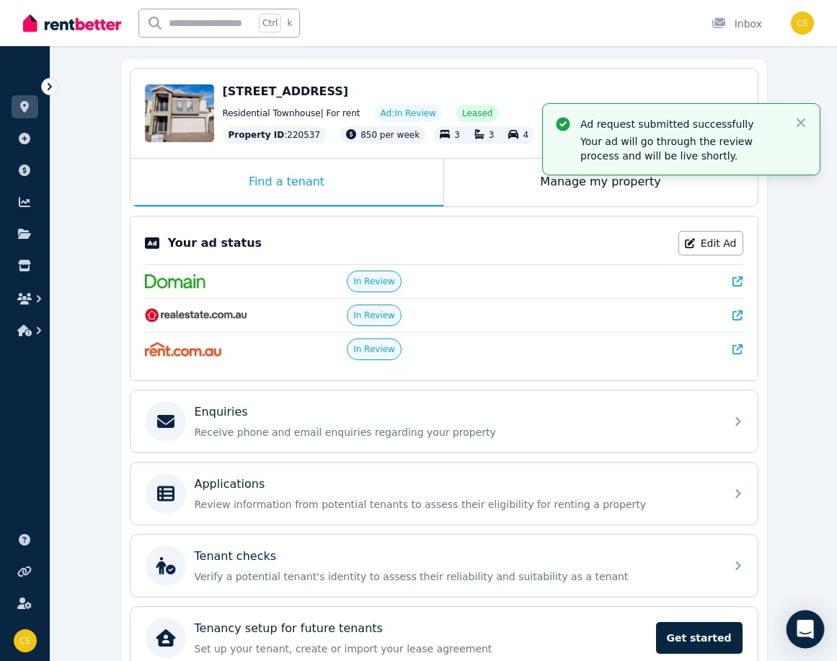
click at [803, 628] on icon "Open Intercom Messenger" at bounding box center [805, 629] width 17 height 19
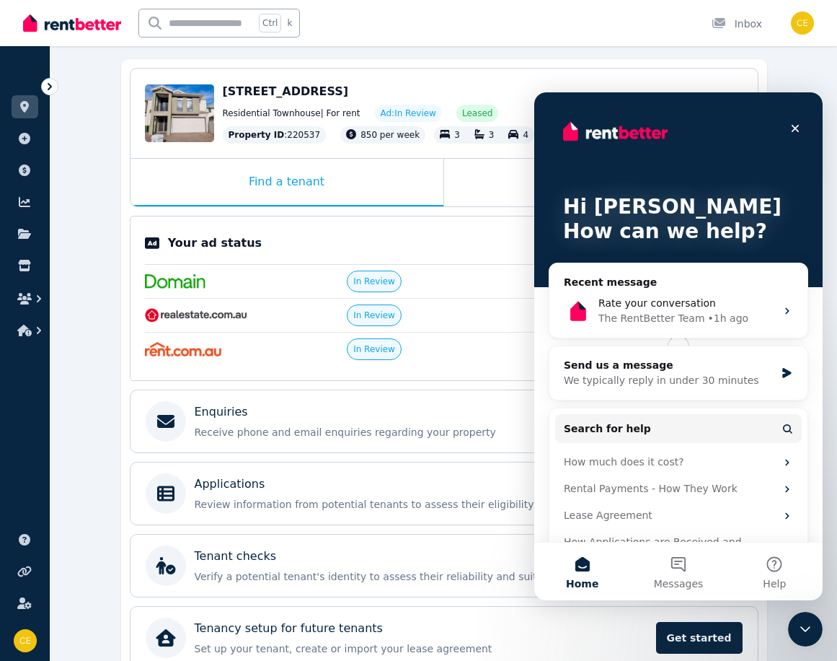
scroll to position [0, 0]
click at [614, 375] on div "We typically reply in under 30 minutes" at bounding box center [669, 380] width 211 height 15
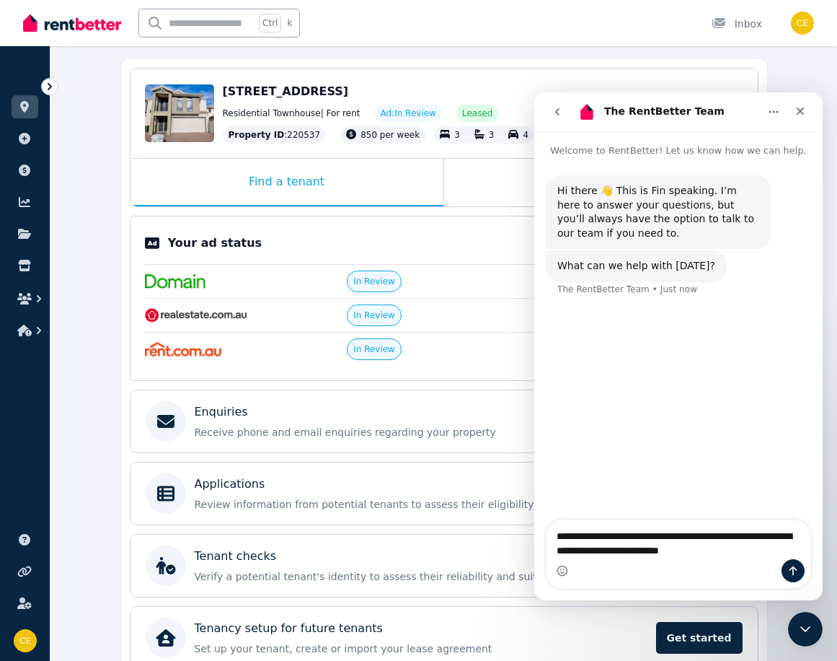
type textarea "**********"
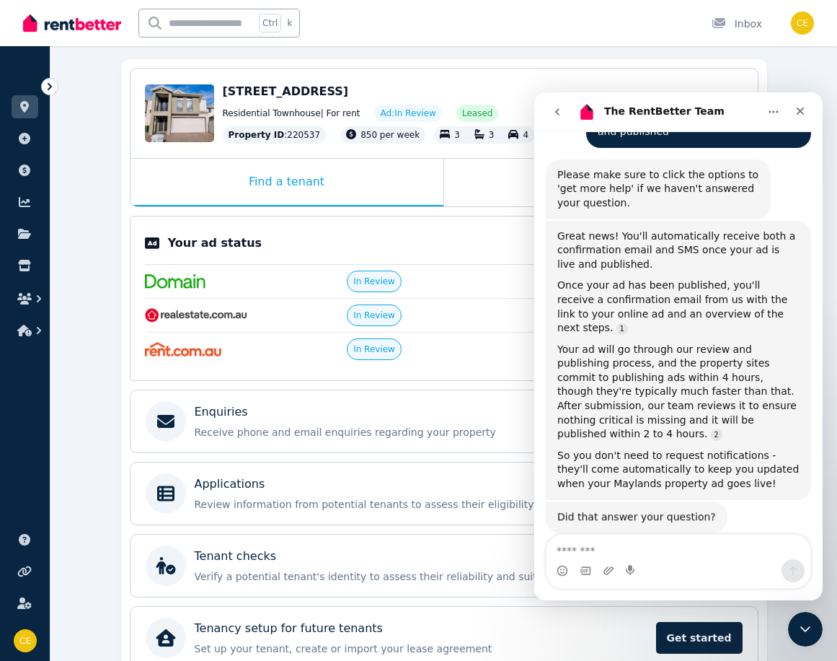
scroll to position [206, 0]
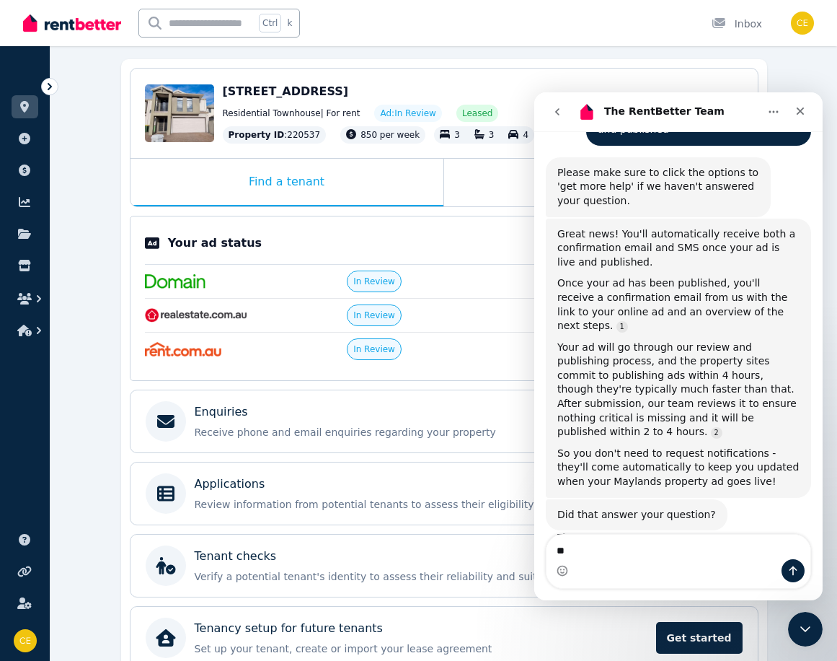
type textarea "***"
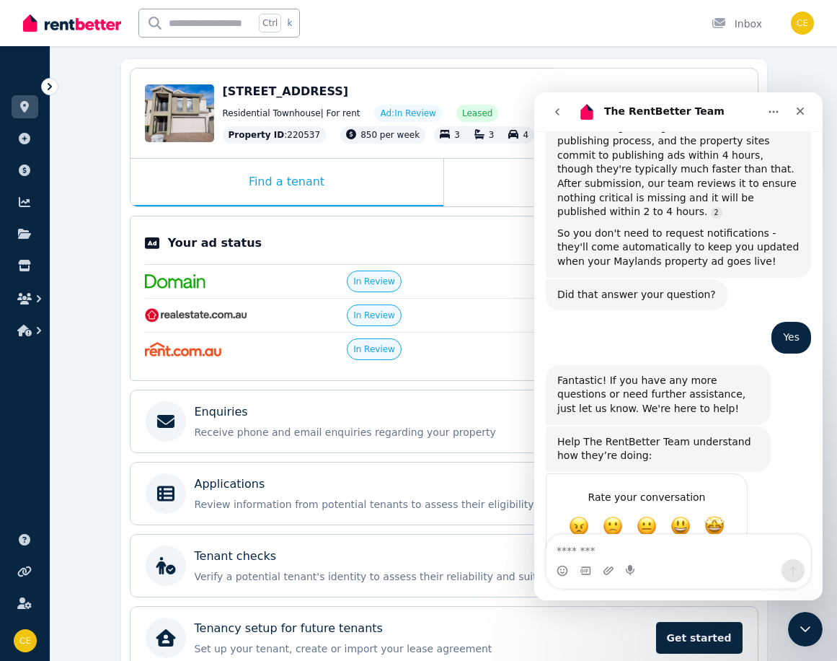
scroll to position [439, 0]
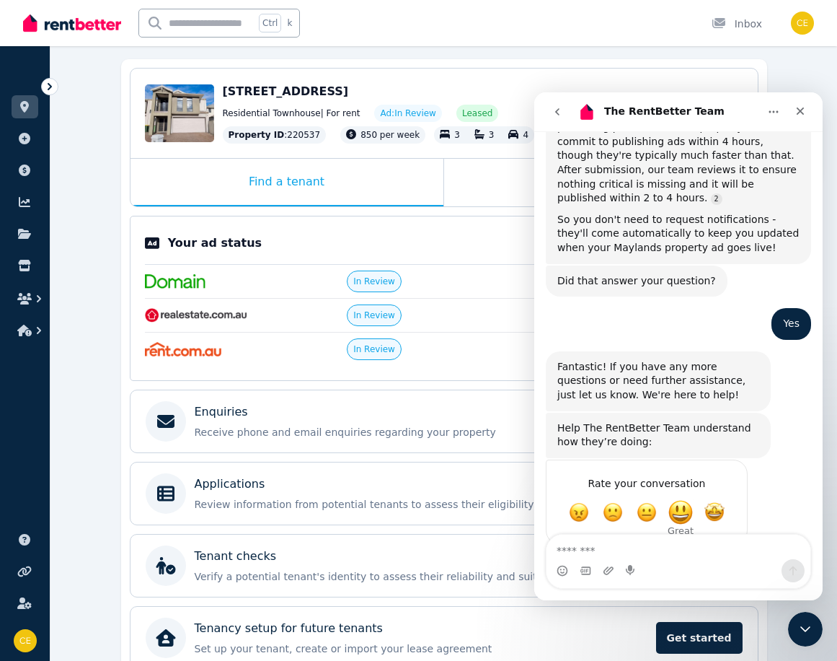
click at [679, 499] on span "Great" at bounding box center [681, 512] width 26 height 26
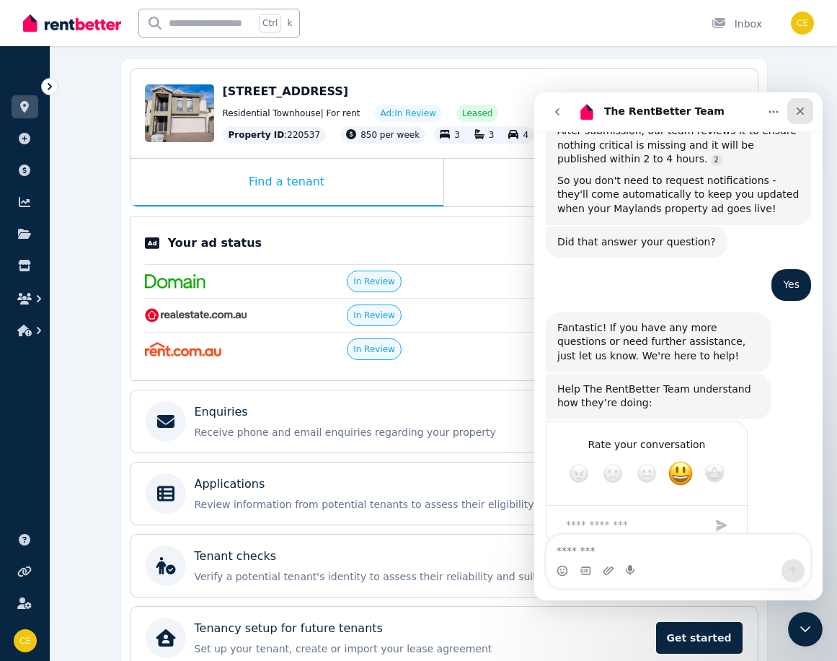
click at [798, 110] on icon "Close" at bounding box center [801, 111] width 8 height 8
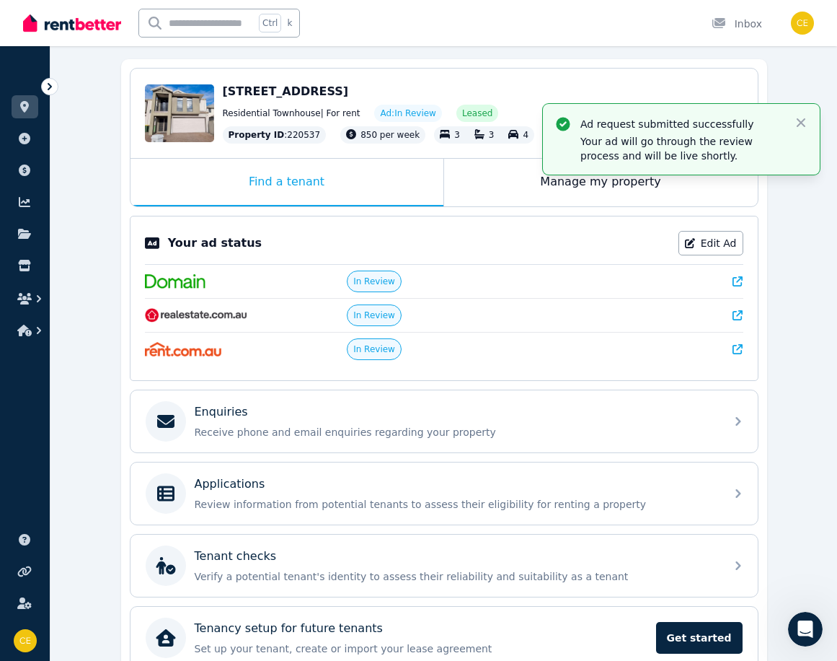
scroll to position [422, 0]
click at [801, 120] on icon "button" at bounding box center [801, 122] width 14 height 14
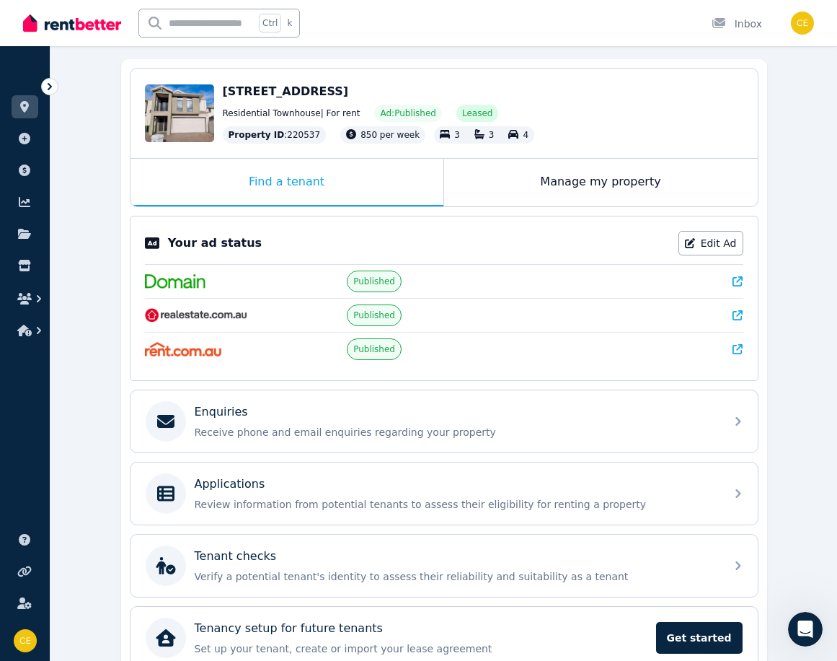
click at [172, 316] on img at bounding box center [196, 315] width 103 height 14
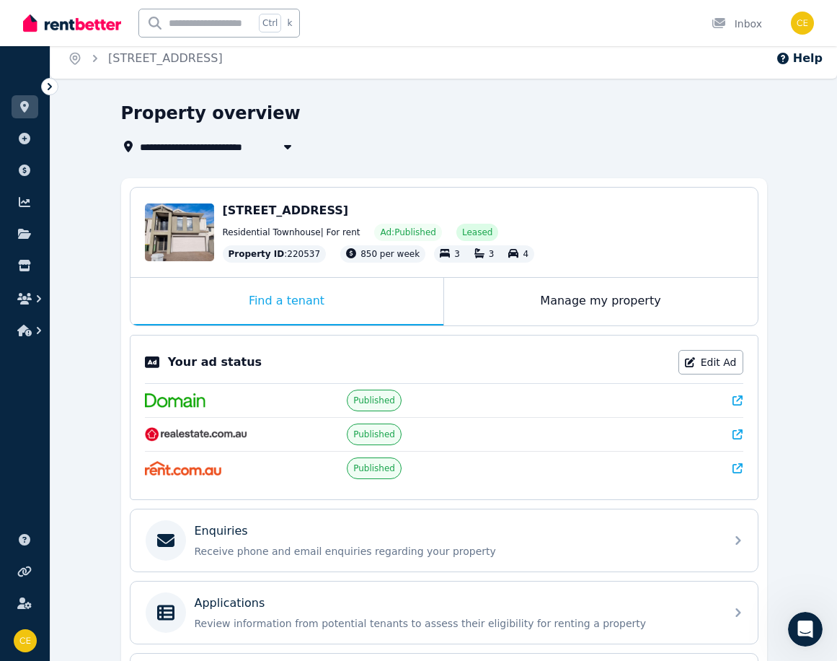
scroll to position [0, 0]
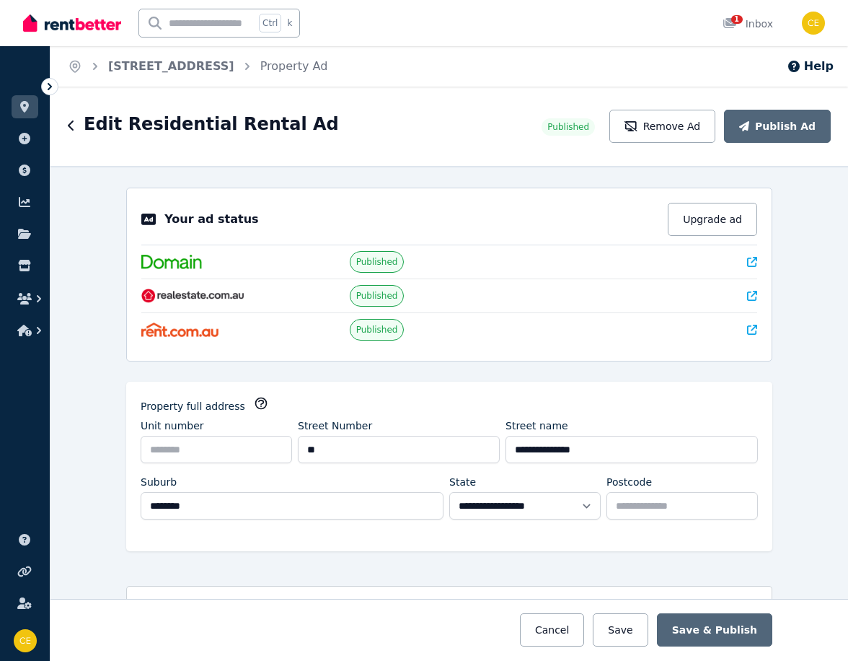
select select "**"
select select "**********"
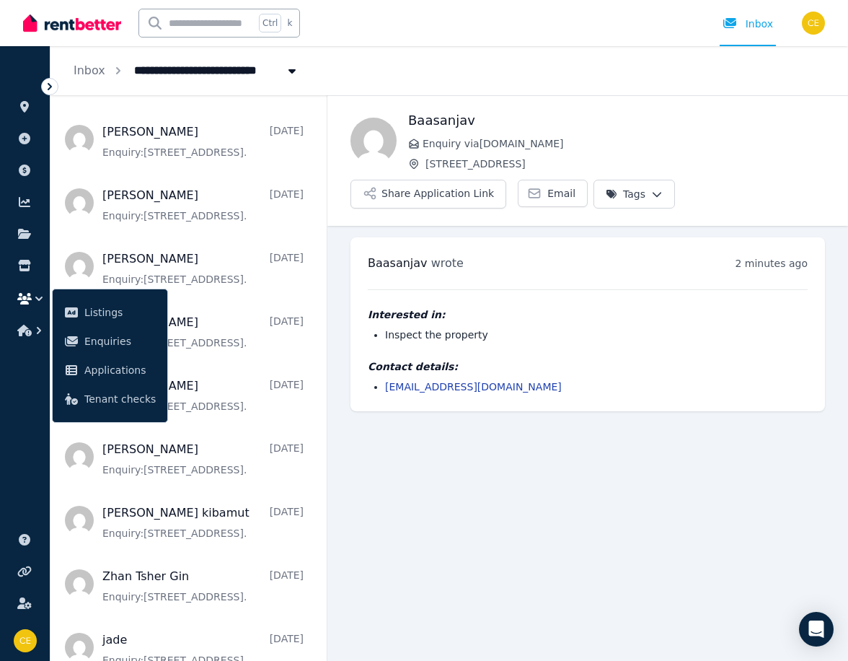
scroll to position [1435, 0]
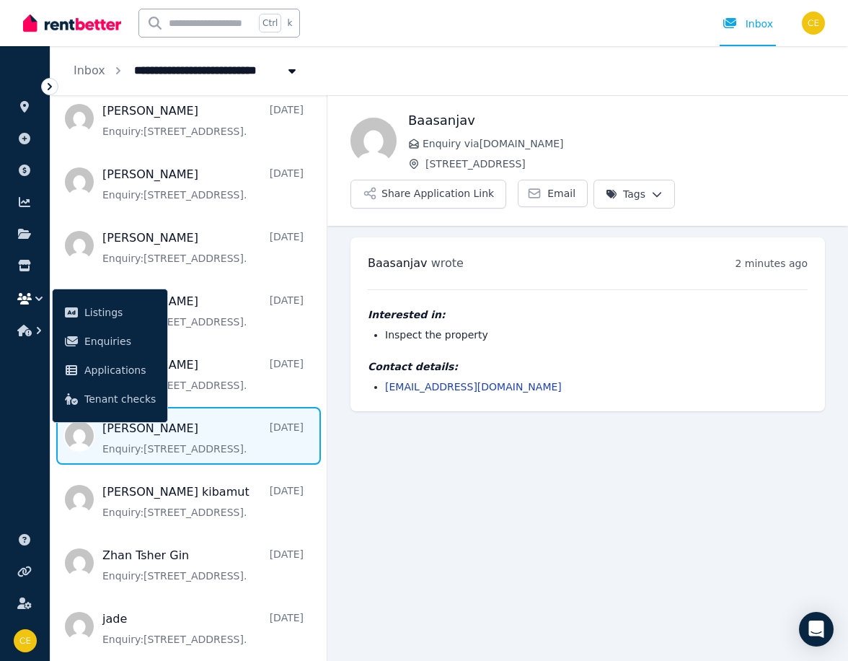
click at [182, 429] on span "Message list" at bounding box center [188, 436] width 276 height 58
